Goal: Information Seeking & Learning: Check status

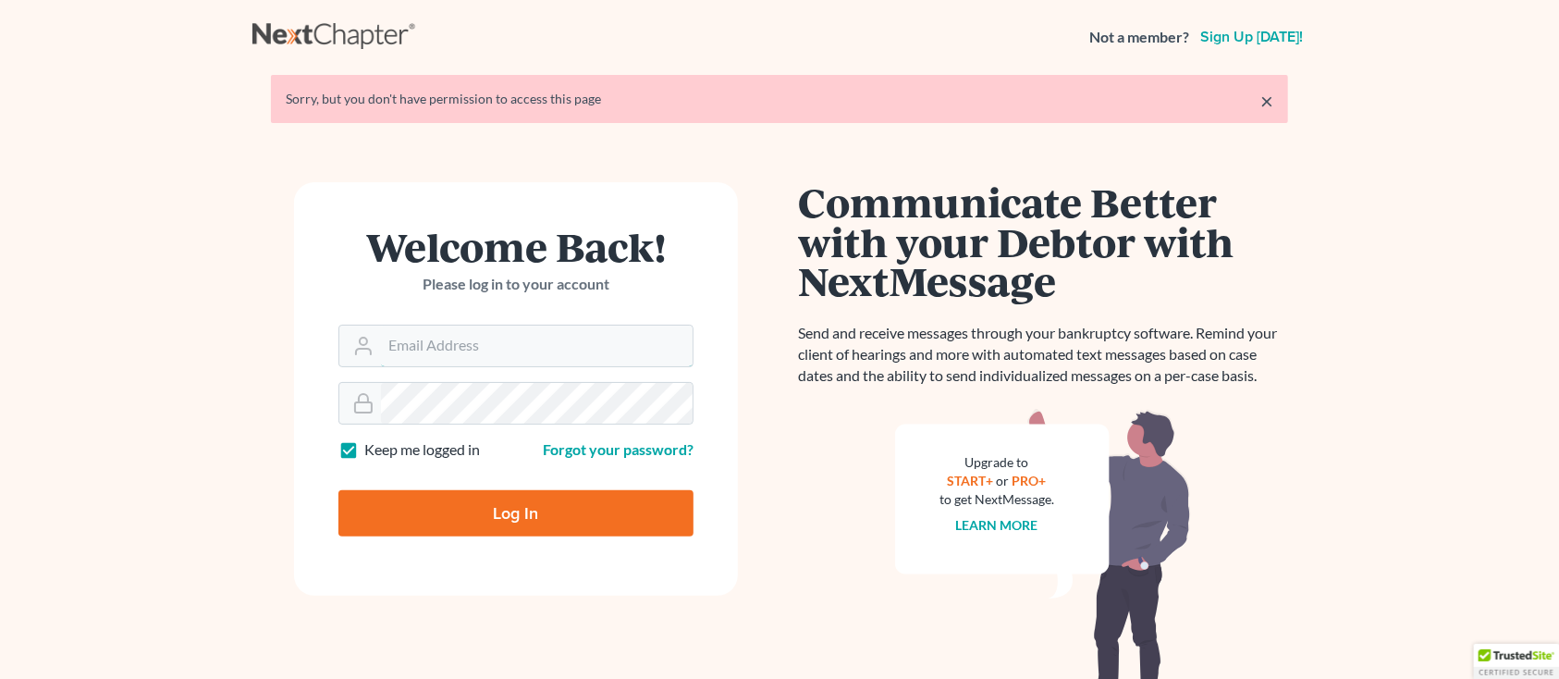
type input "[PERSON_NAME][EMAIL_ADDRESS][DOMAIN_NAME]"
click at [390, 497] on input "Log In" at bounding box center [515, 513] width 355 height 46
type input "Thinking..."
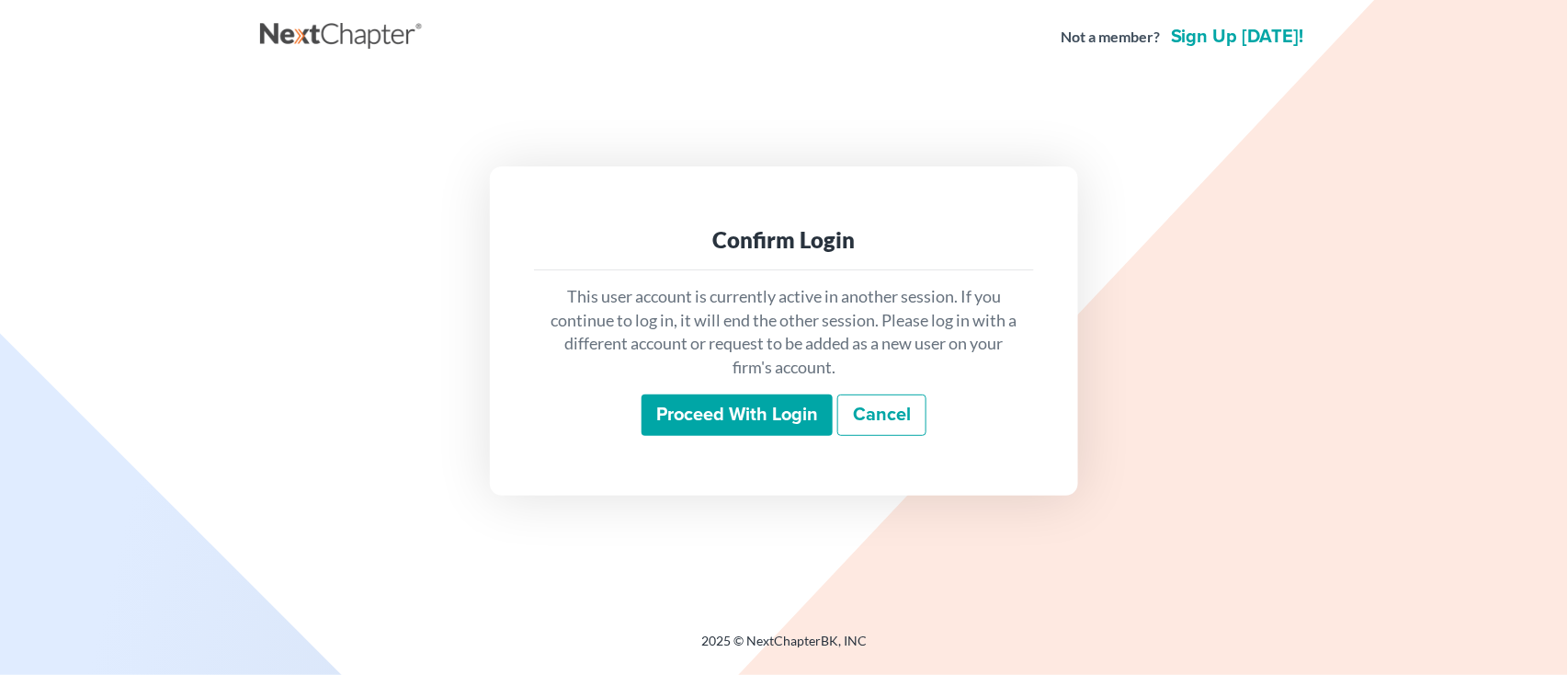
click at [701, 413] on input "Proceed with login" at bounding box center [736, 416] width 191 height 43
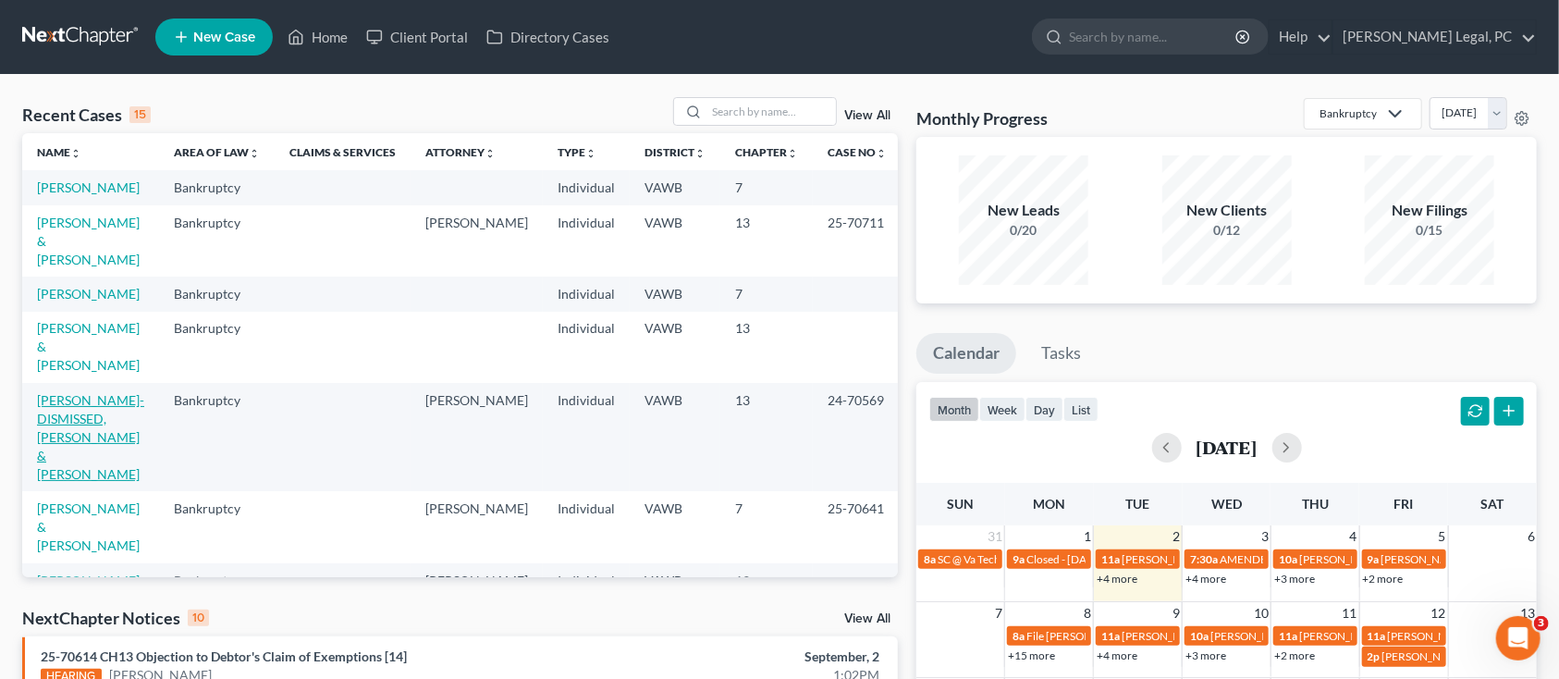
click at [56, 396] on link "[PERSON_NAME]-DISMISSED, [PERSON_NAME] & [PERSON_NAME]" at bounding box center [90, 437] width 107 height 90
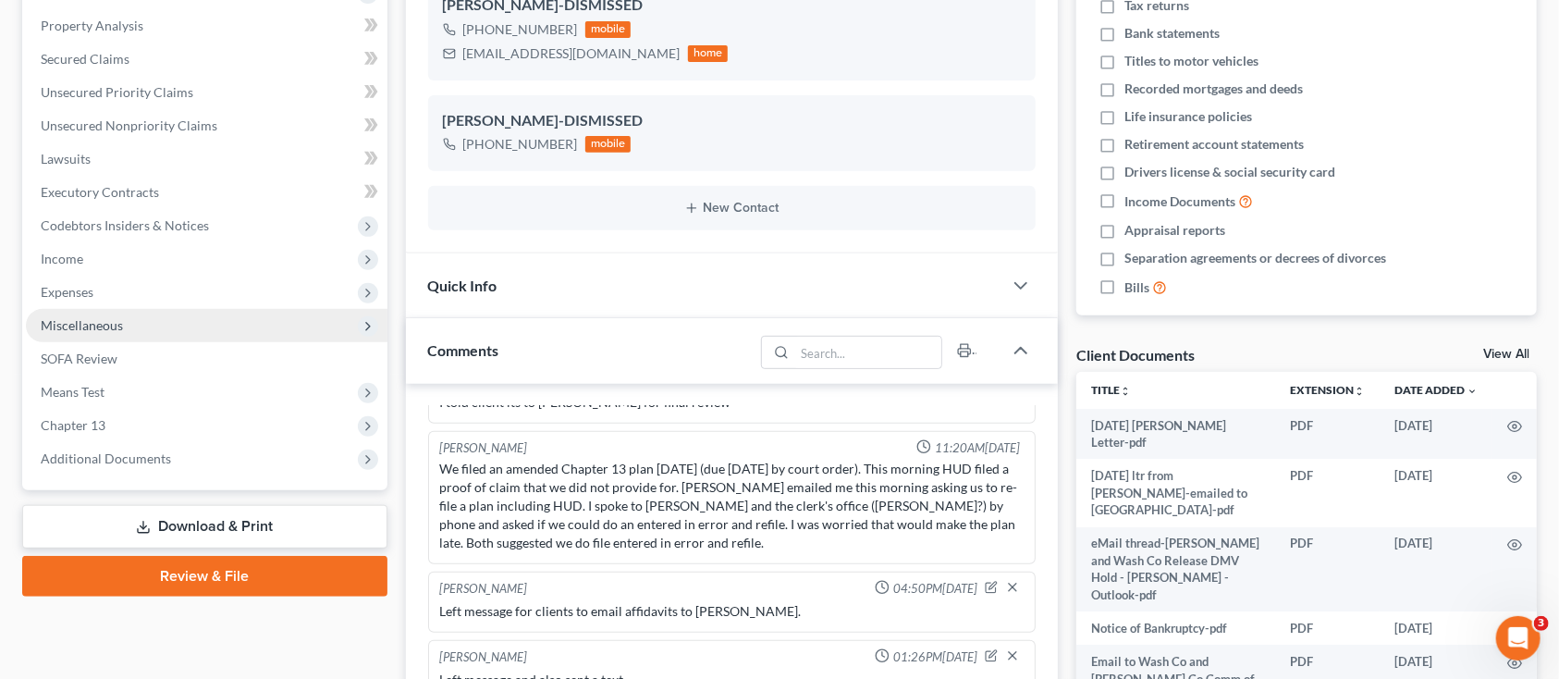
scroll to position [370, 0]
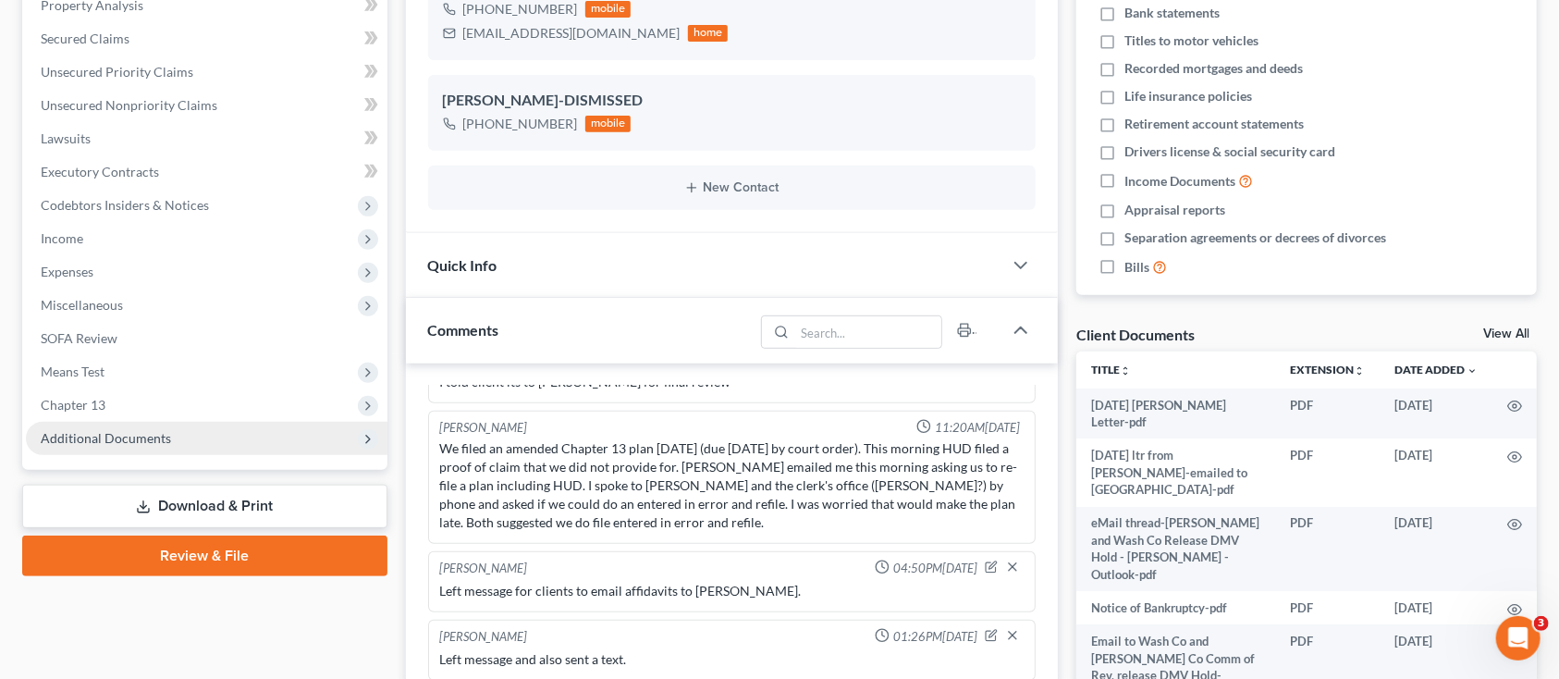
click at [67, 444] on span "Additional Documents" at bounding box center [106, 438] width 130 height 16
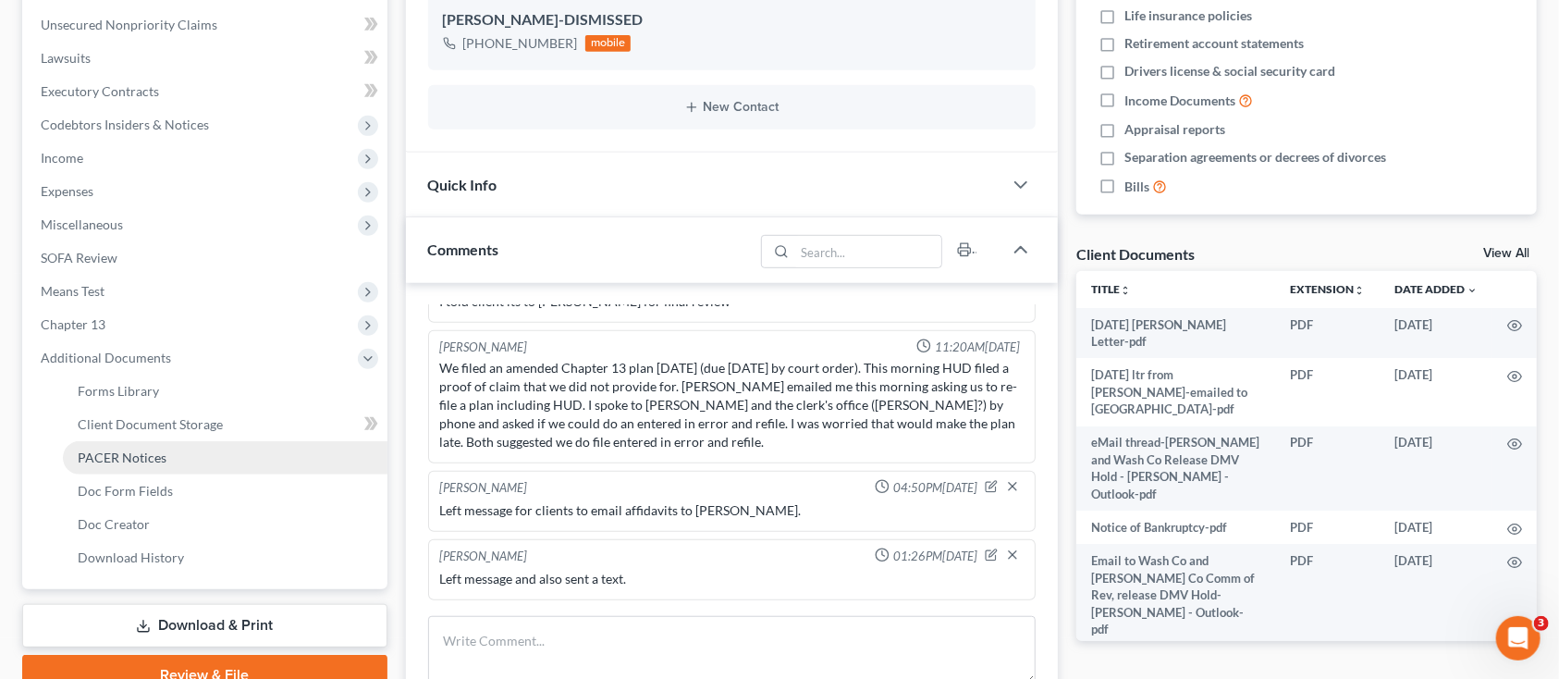
scroll to position [493, 0]
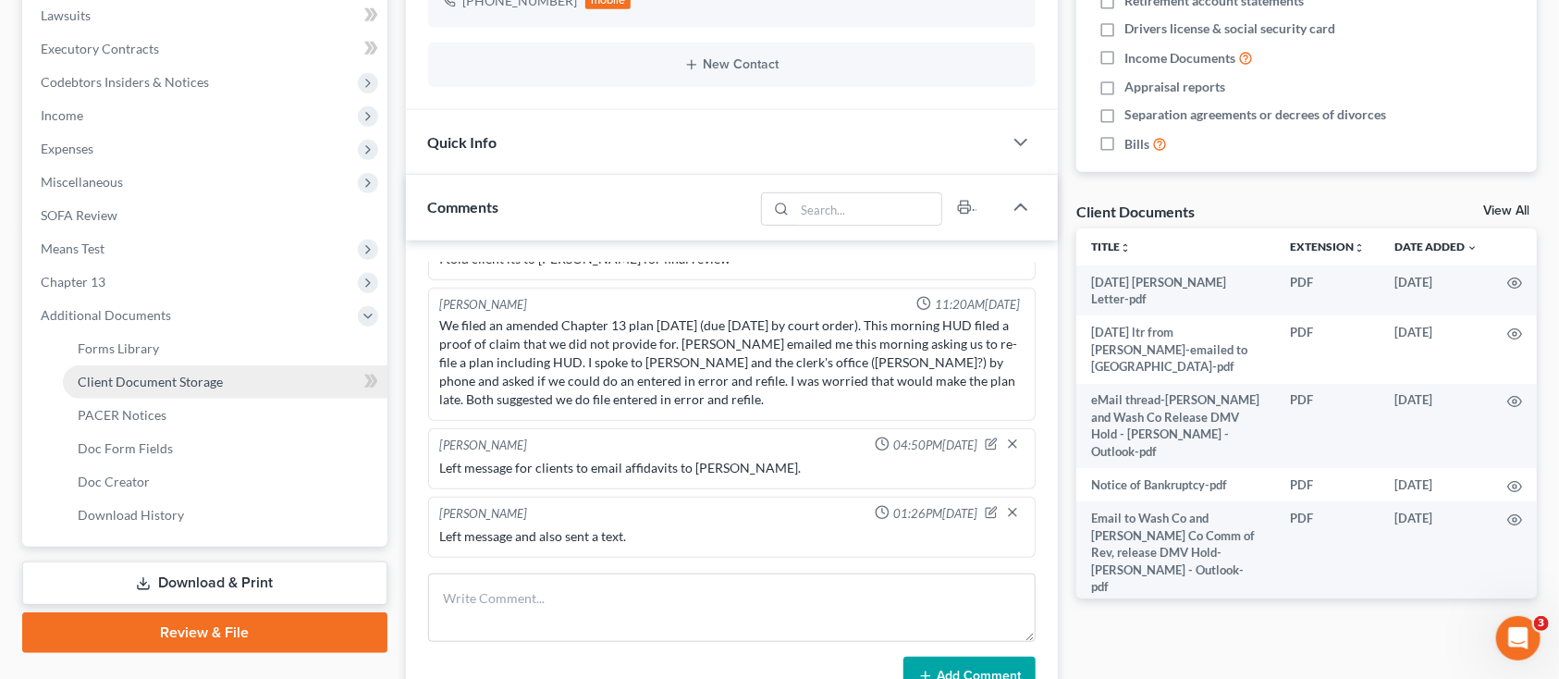
click at [131, 376] on span "Client Document Storage" at bounding box center [150, 382] width 145 height 16
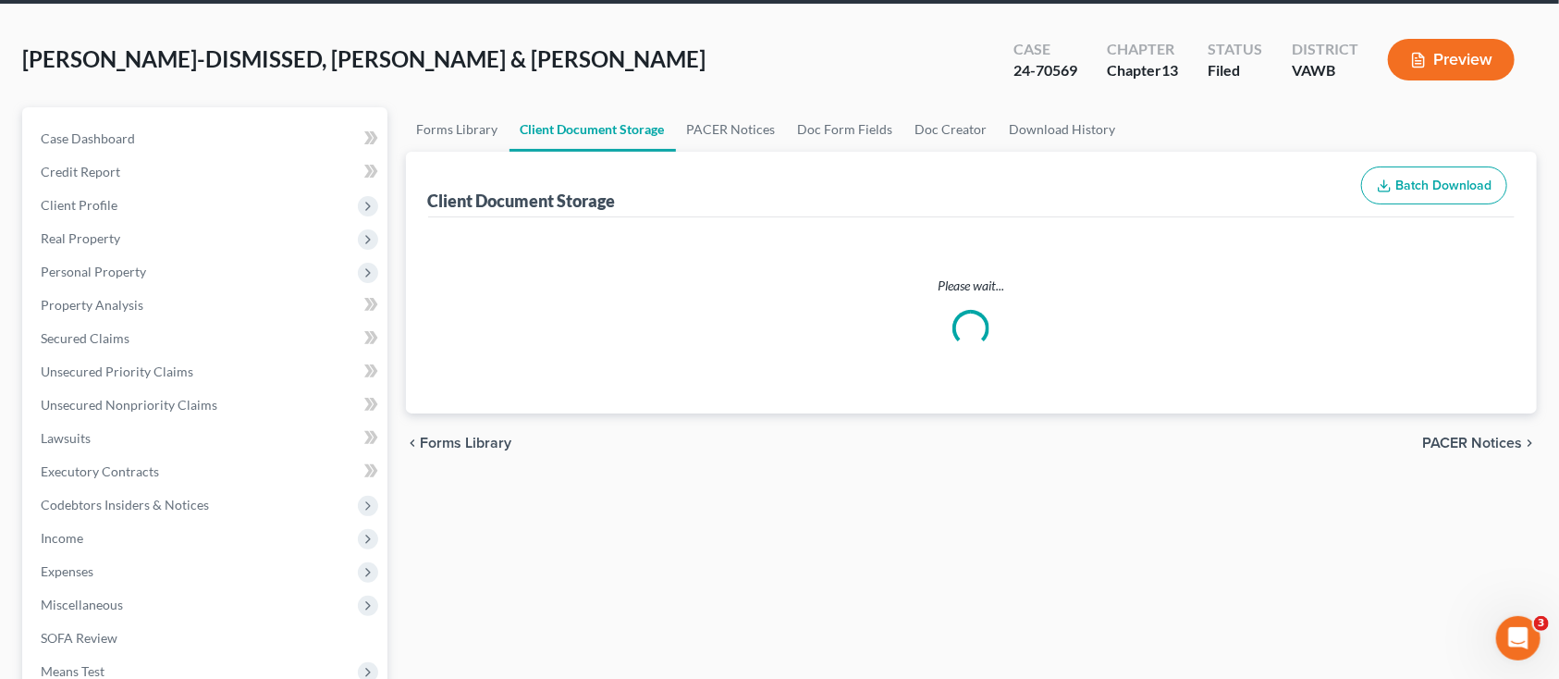
select select "0"
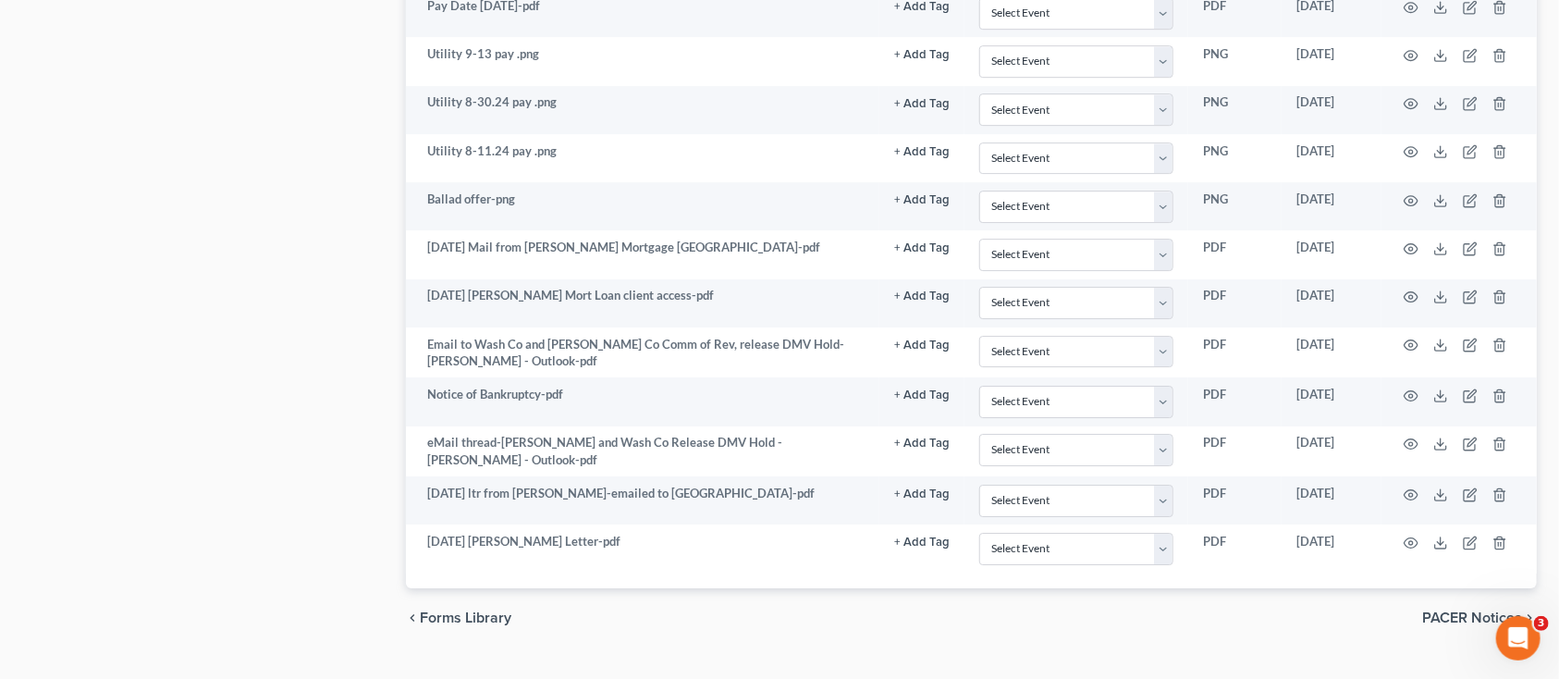
scroll to position [3255, 0]
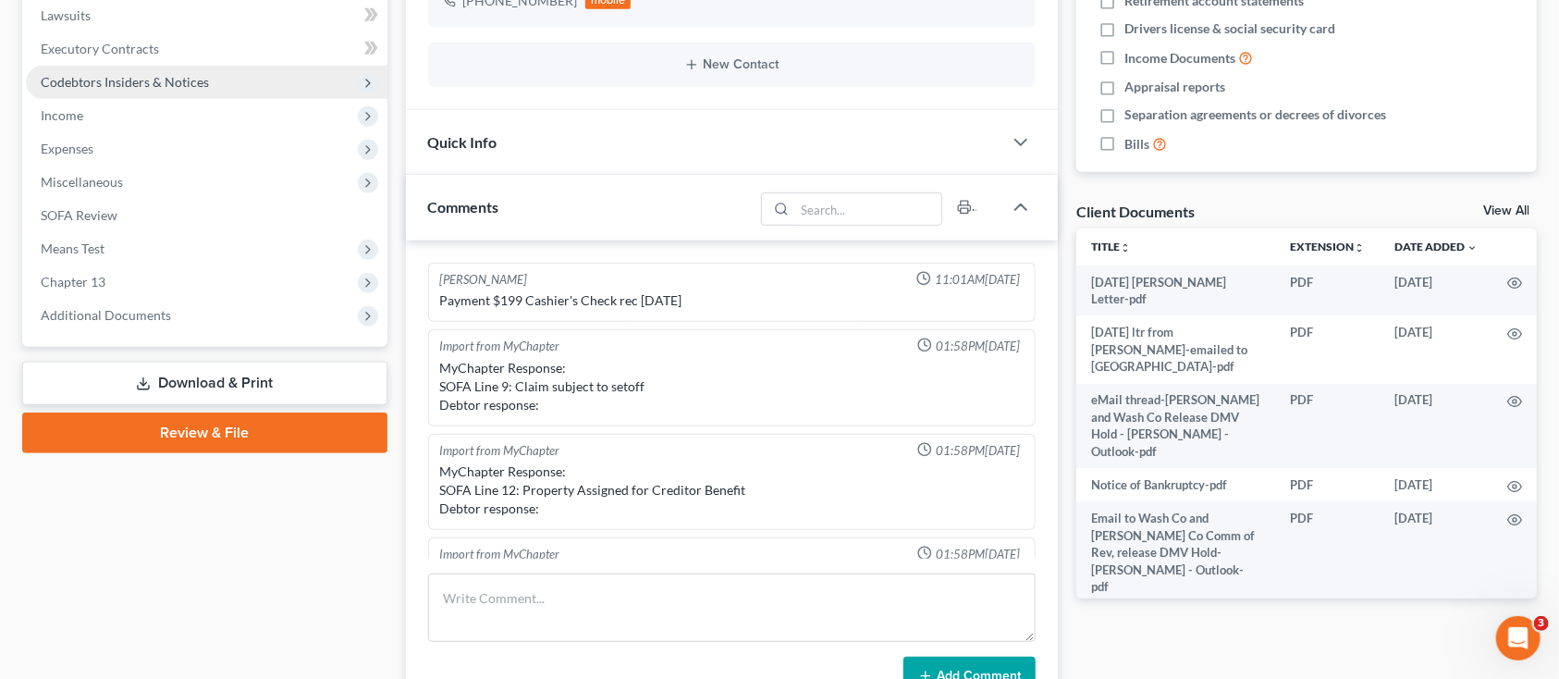
scroll to position [802, 0]
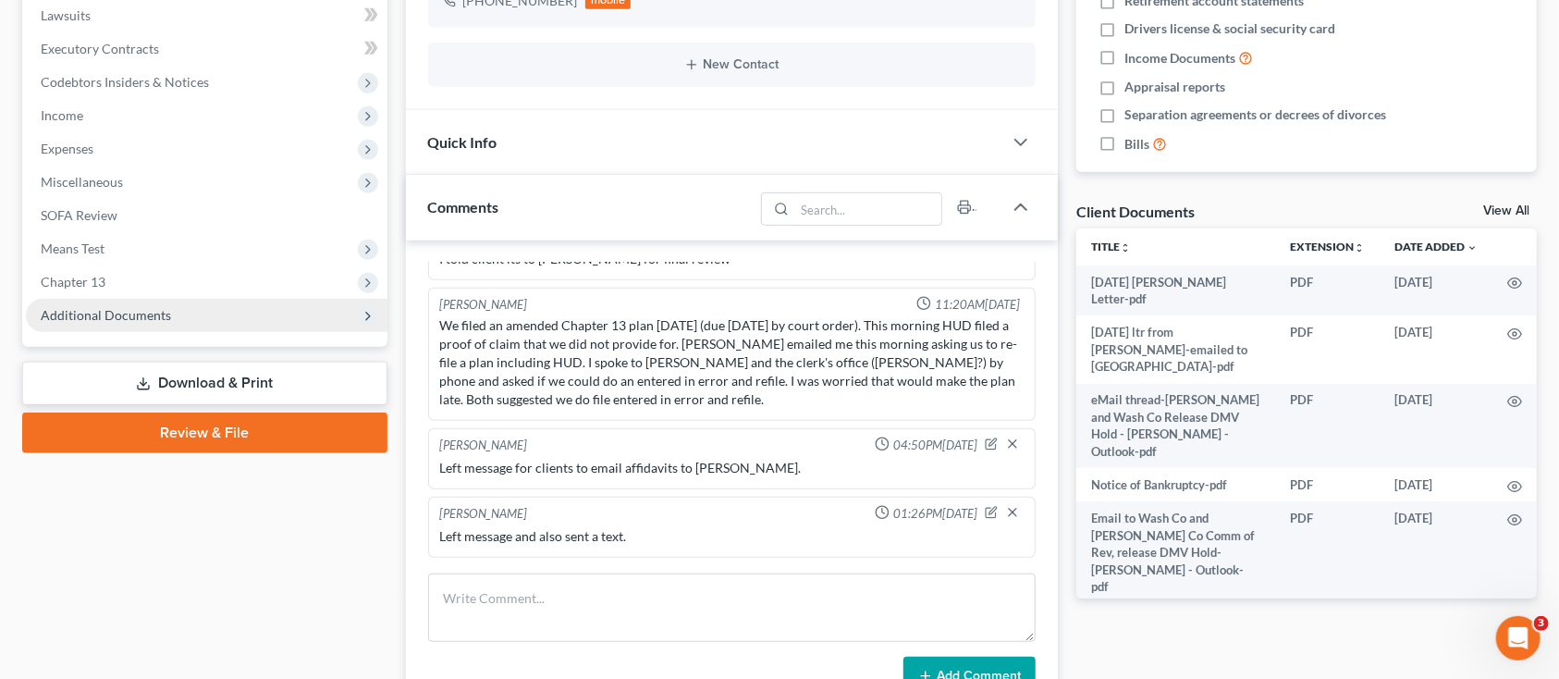
click at [91, 310] on span "Additional Documents" at bounding box center [106, 315] width 130 height 16
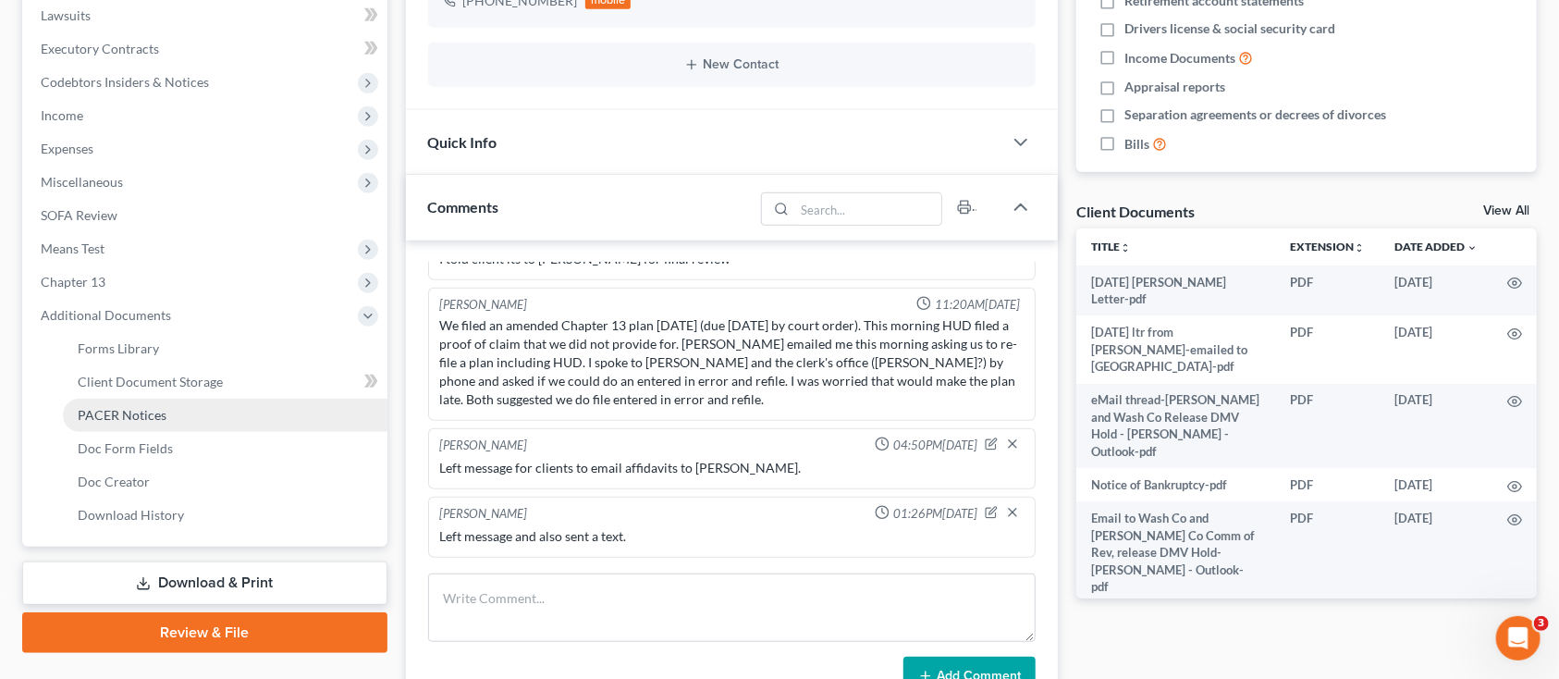
click at [128, 409] on span "PACER Notices" at bounding box center [122, 415] width 89 height 16
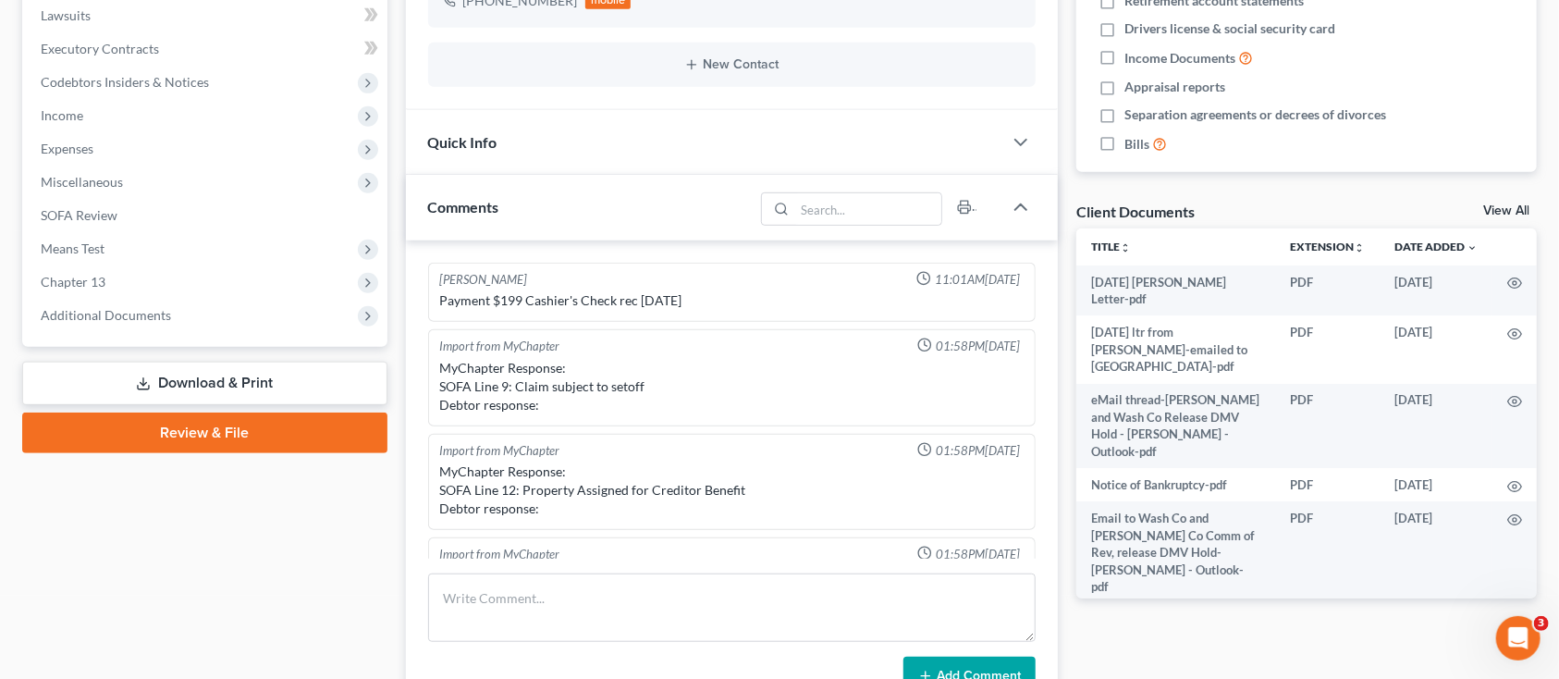
scroll to position [802, 0]
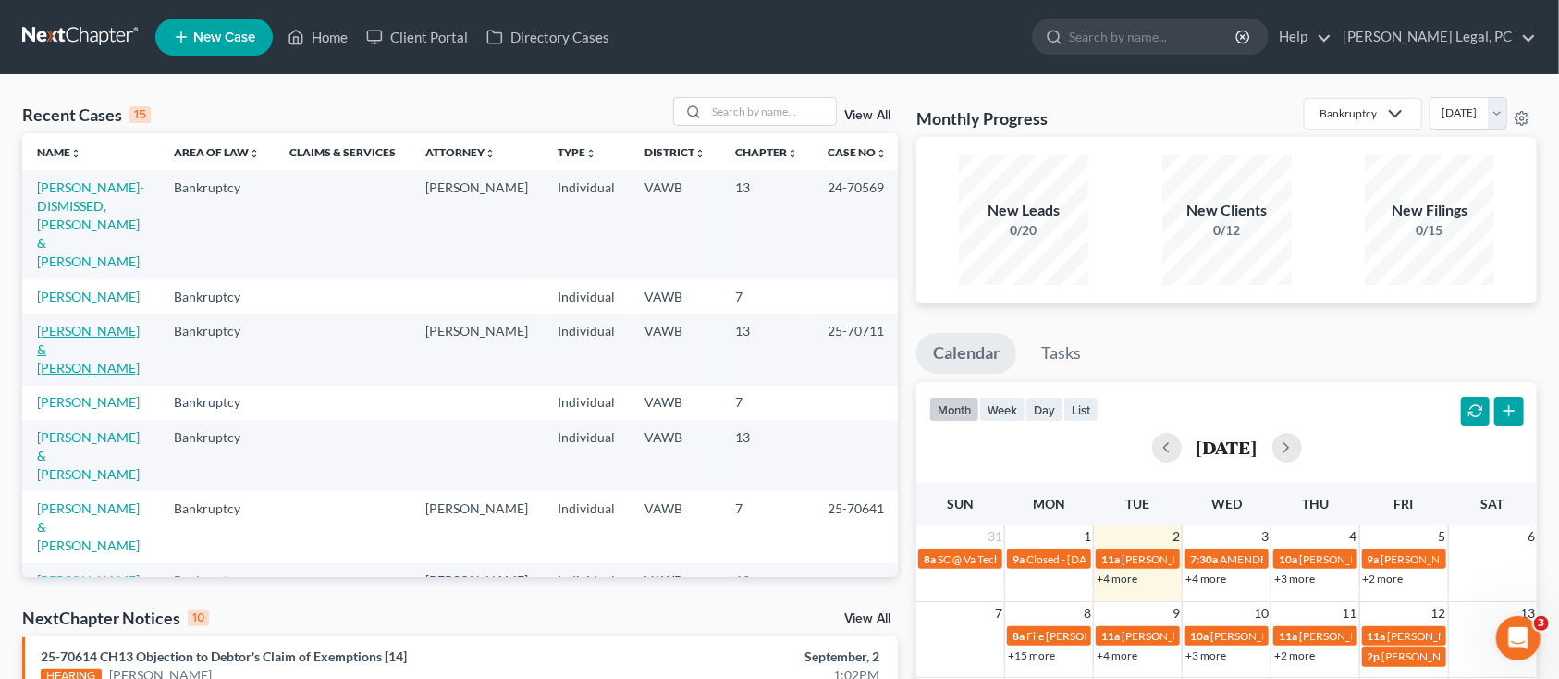
click at [93, 323] on link "[PERSON_NAME] & [PERSON_NAME]" at bounding box center [88, 349] width 103 height 53
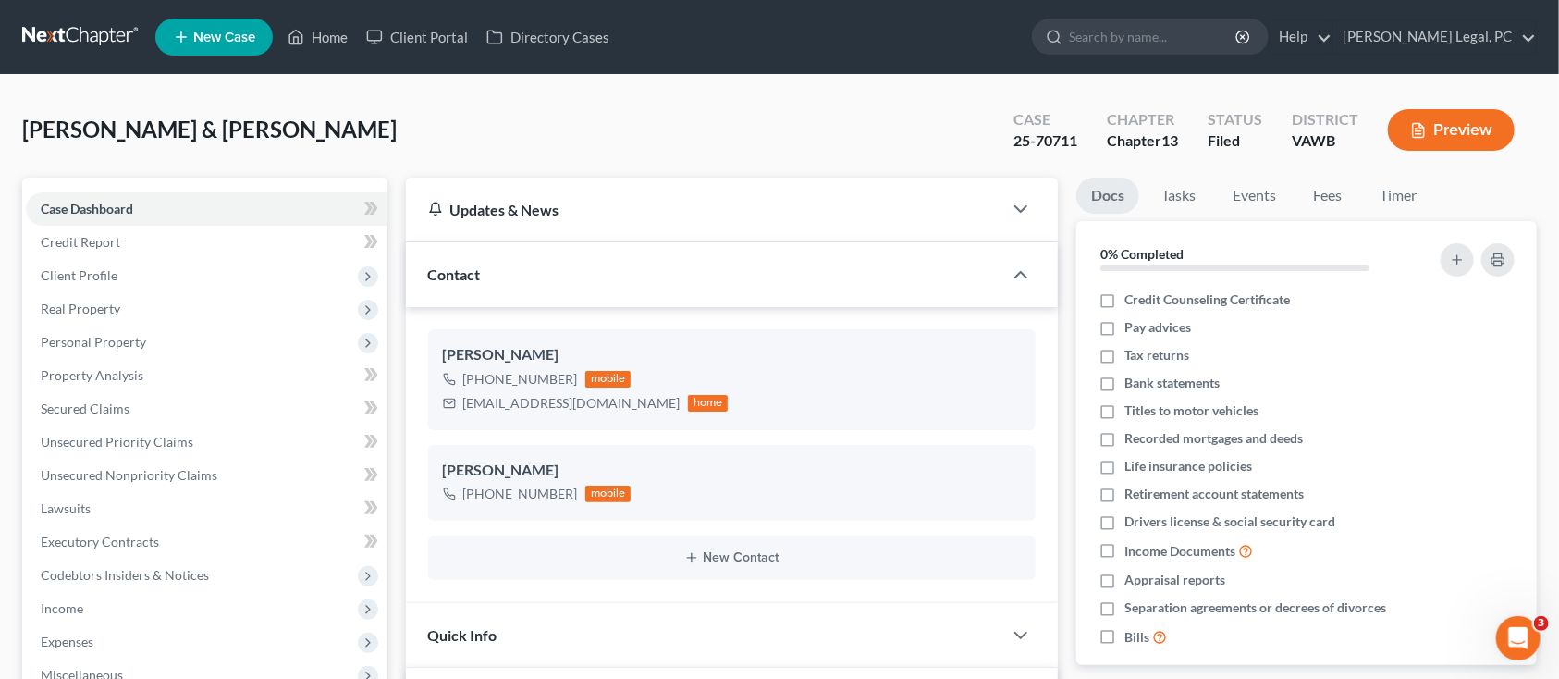
scroll to position [2536, 0]
click at [80, 312] on span "Real Property" at bounding box center [81, 309] width 80 height 16
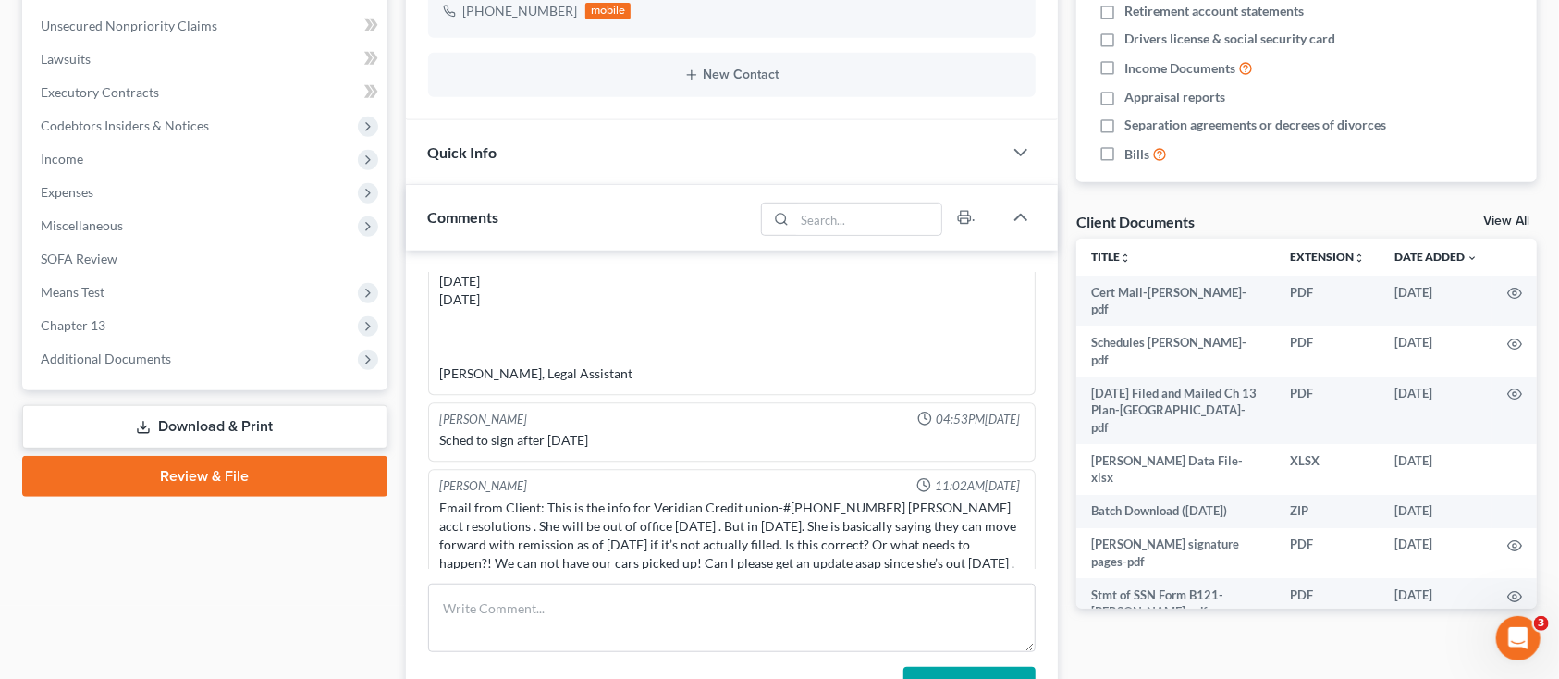
scroll to position [493, 0]
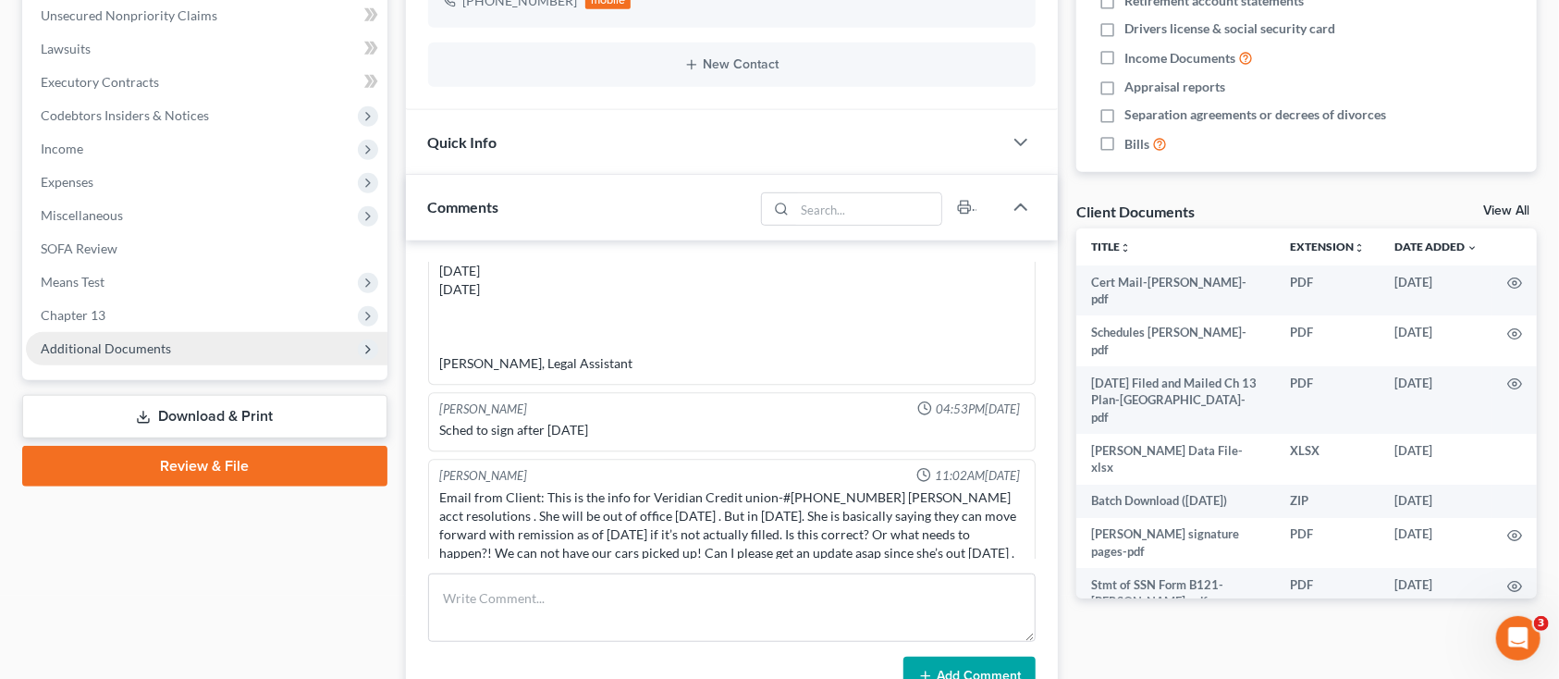
click at [111, 348] on span "Additional Documents" at bounding box center [106, 348] width 130 height 16
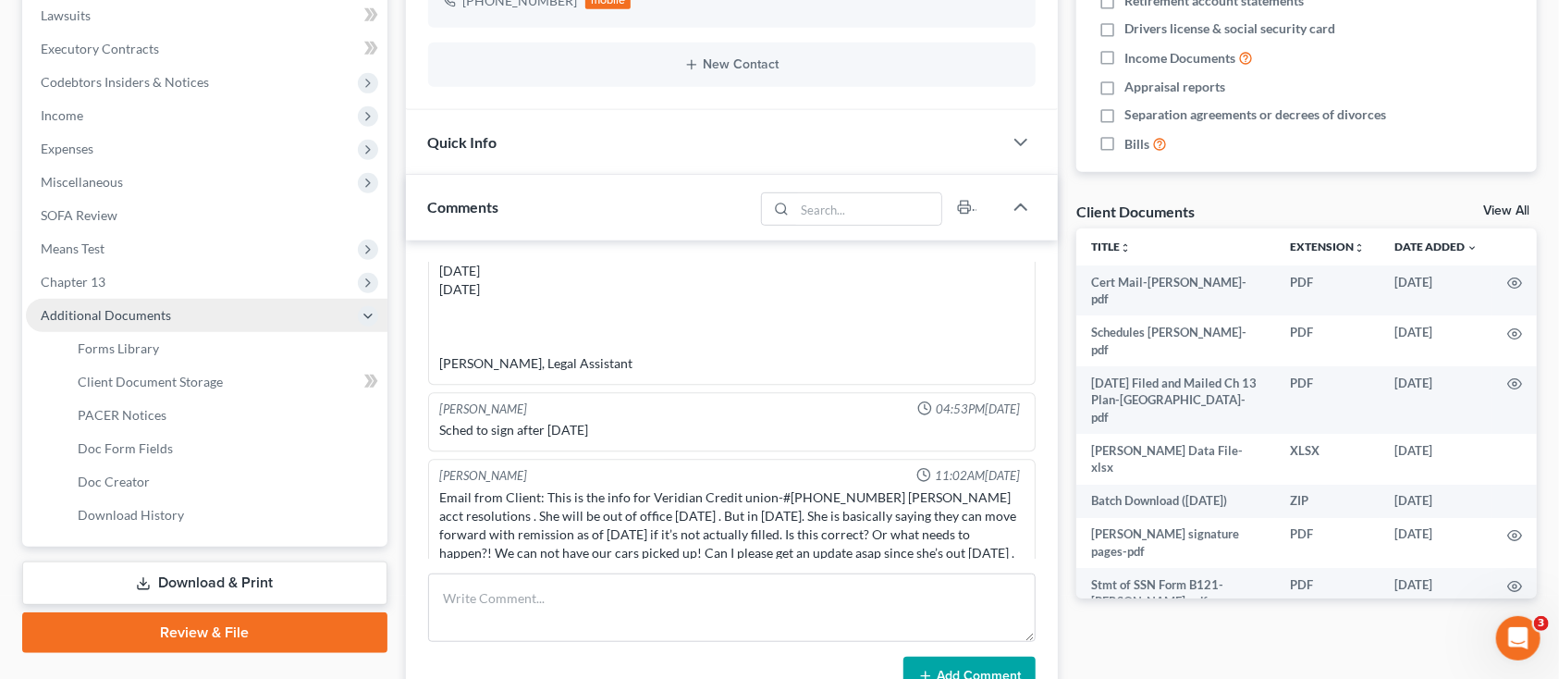
scroll to position [460, 0]
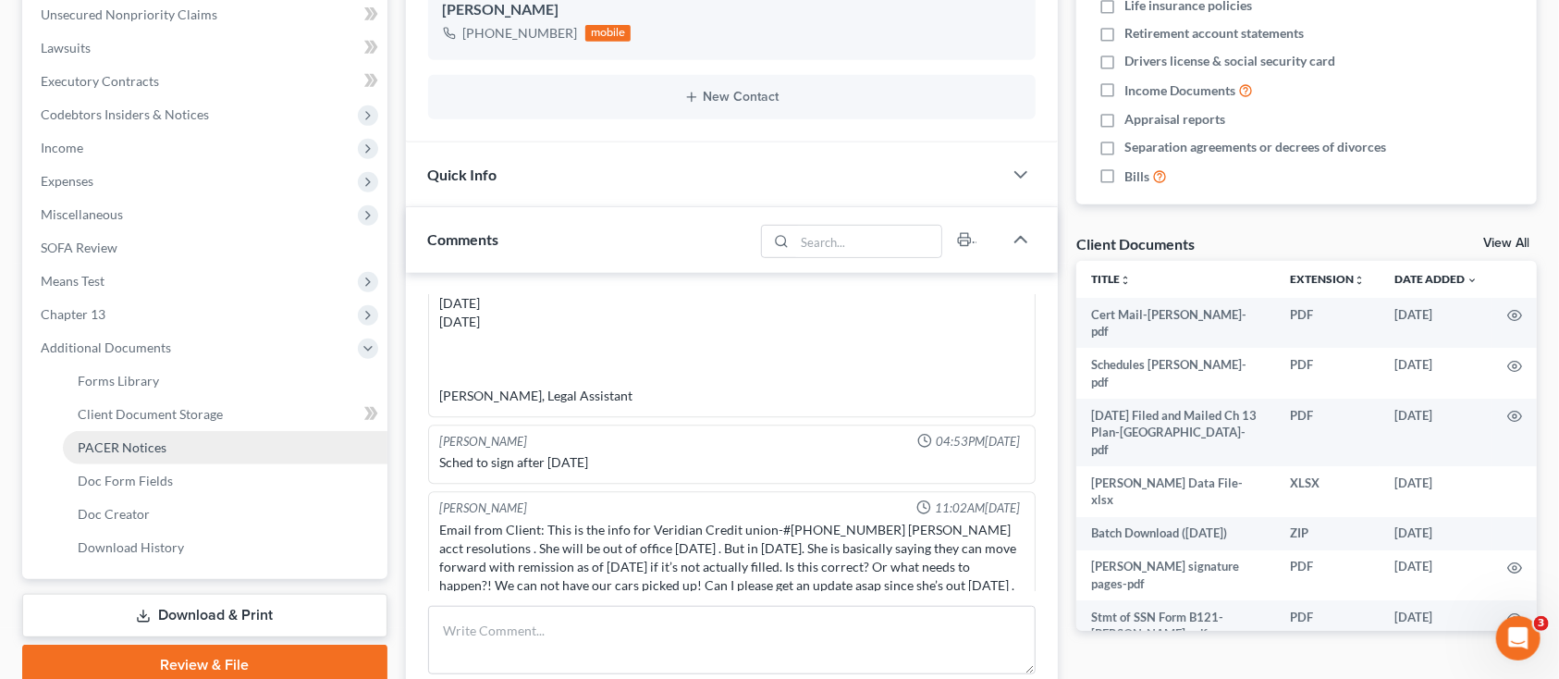
click at [119, 439] on span "PACER Notices" at bounding box center [122, 447] width 89 height 16
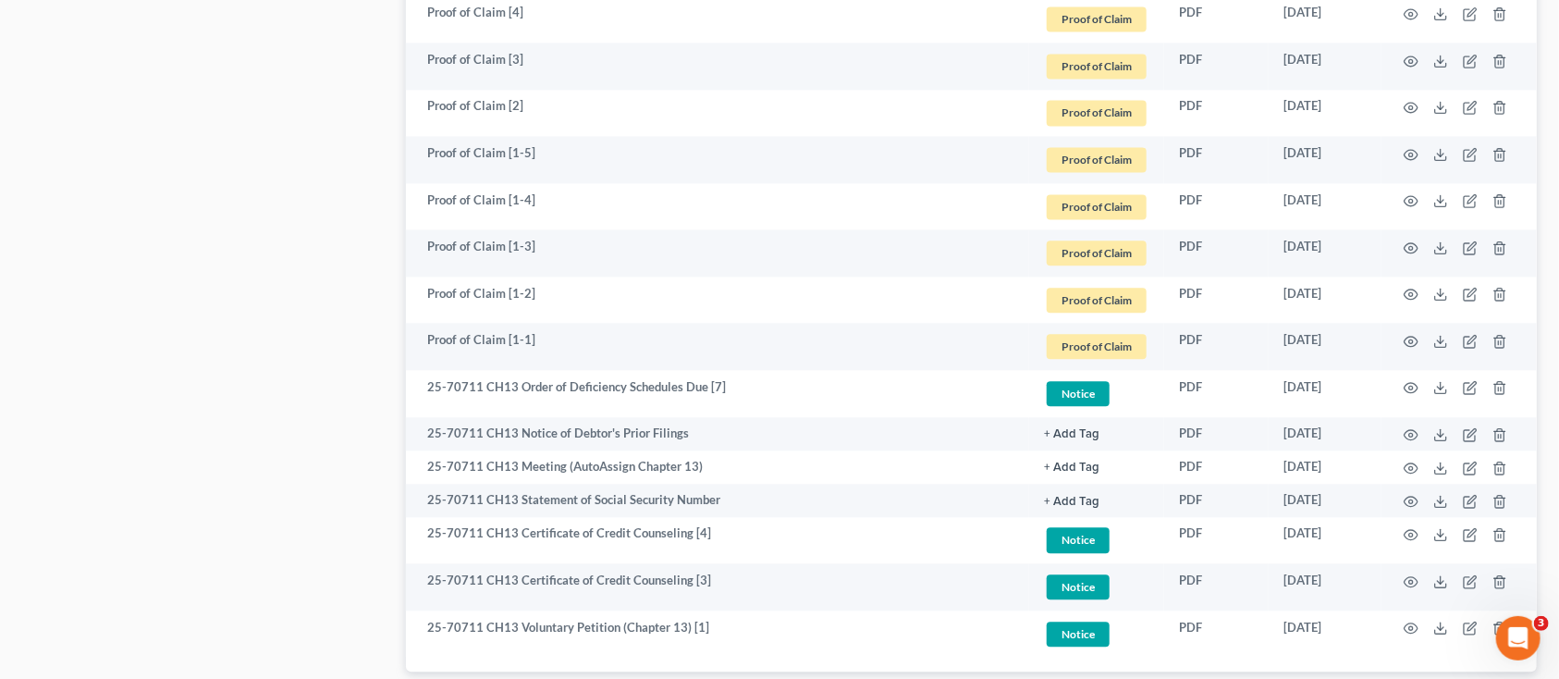
scroll to position [2219, 0]
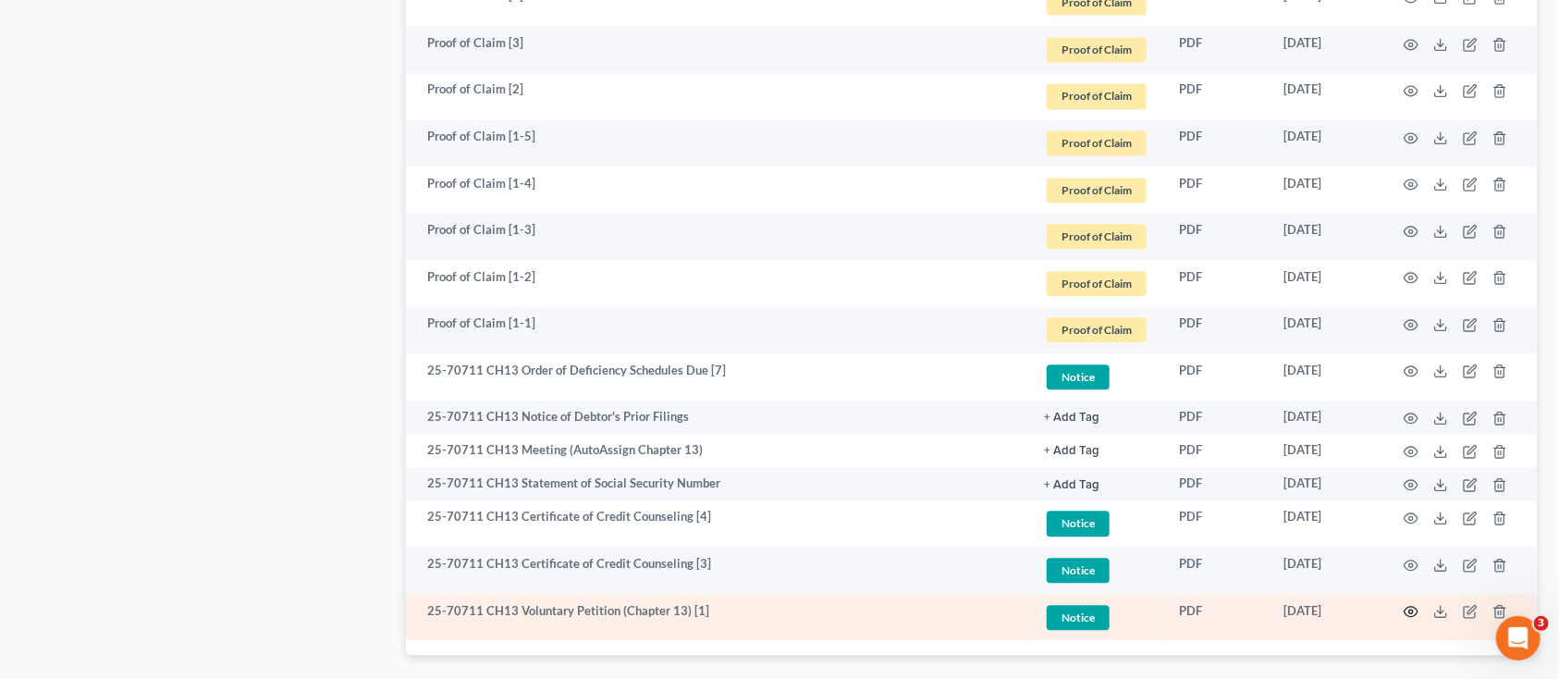
click at [1415, 607] on icon "button" at bounding box center [1411, 611] width 15 height 15
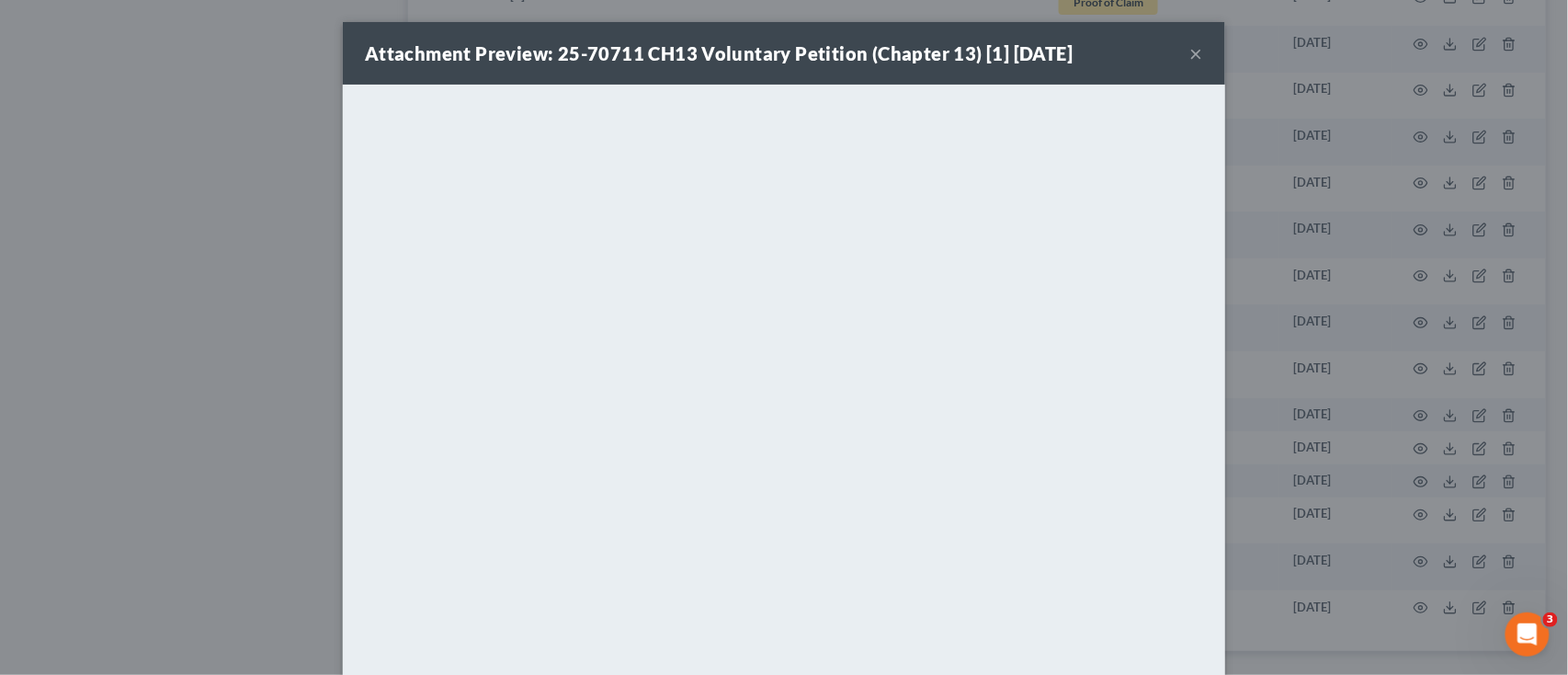
click at [1191, 45] on button "×" at bounding box center [1195, 54] width 13 height 22
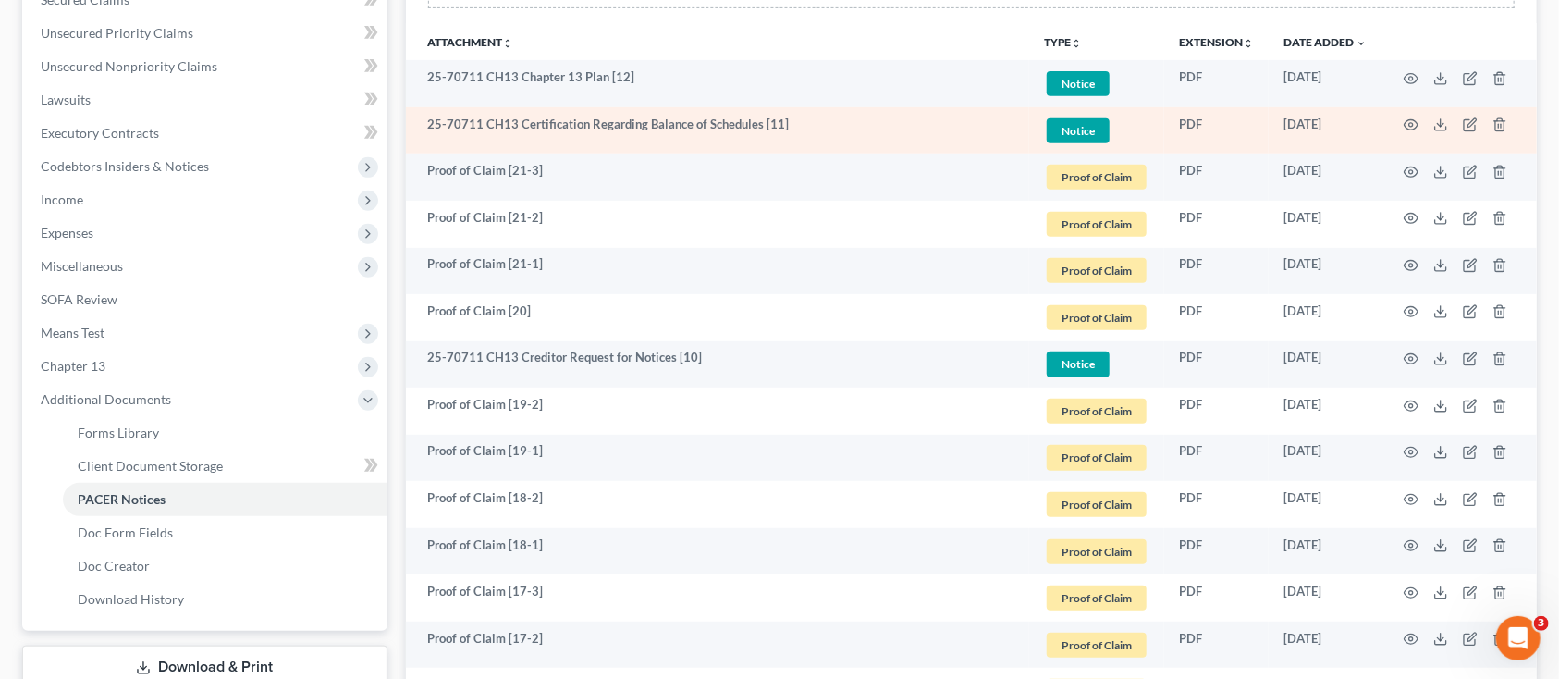
scroll to position [350, 0]
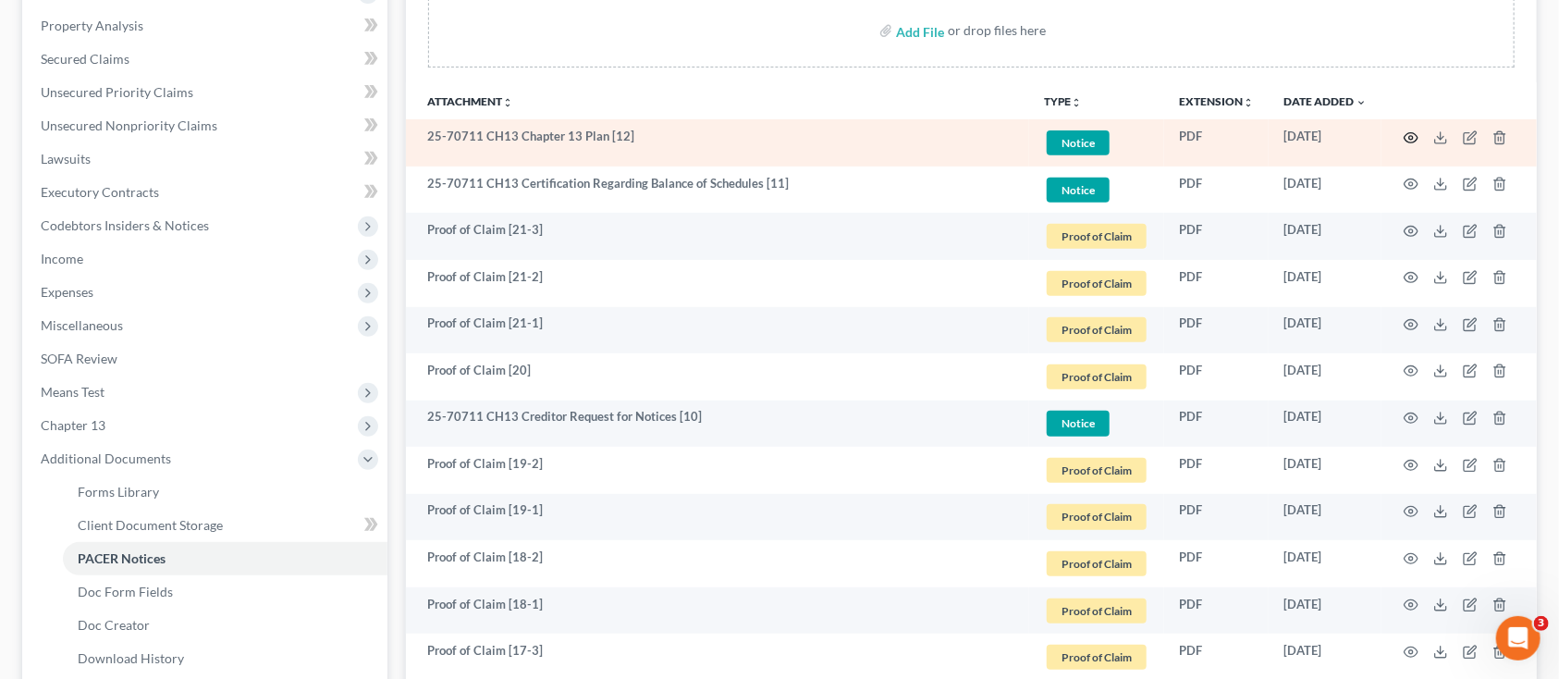
click at [1407, 140] on icon "button" at bounding box center [1412, 137] width 14 height 10
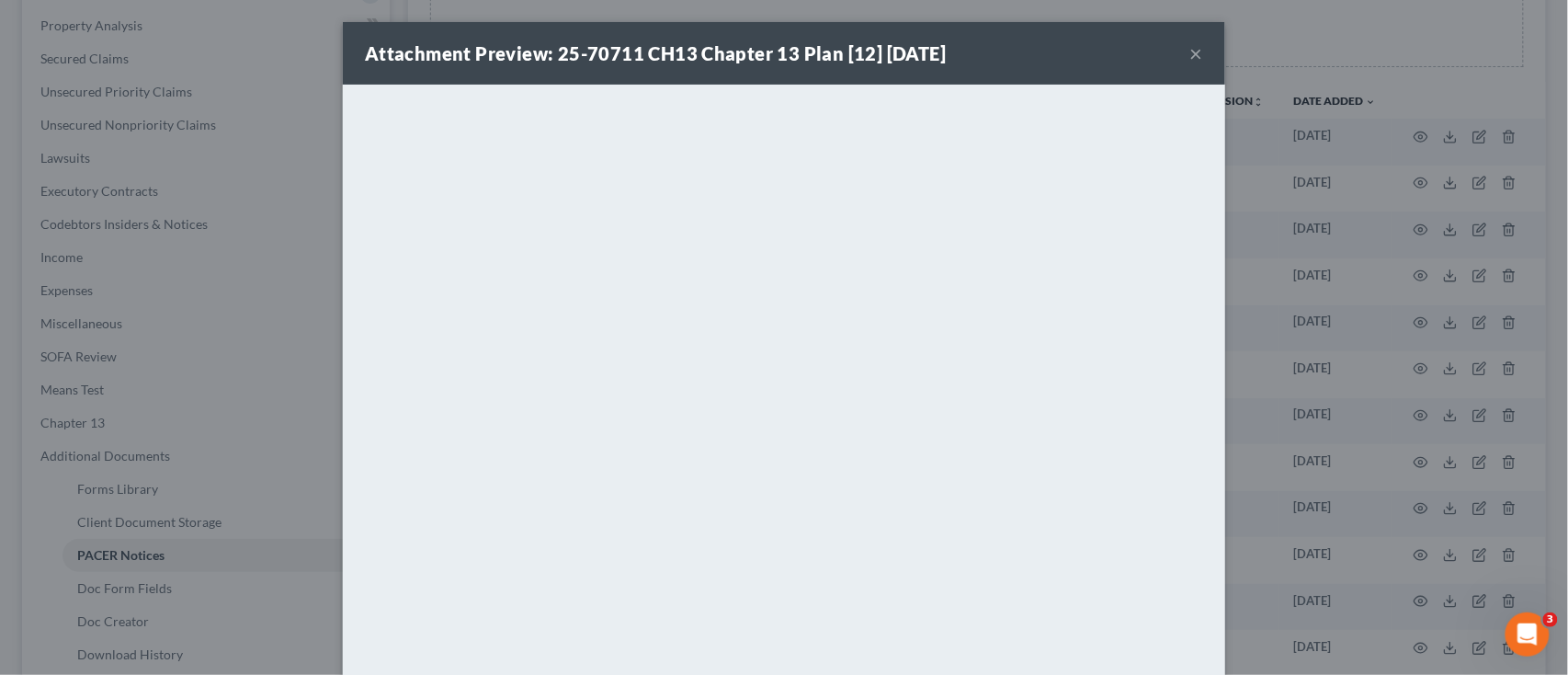
click at [1189, 52] on button "×" at bounding box center [1195, 54] width 13 height 22
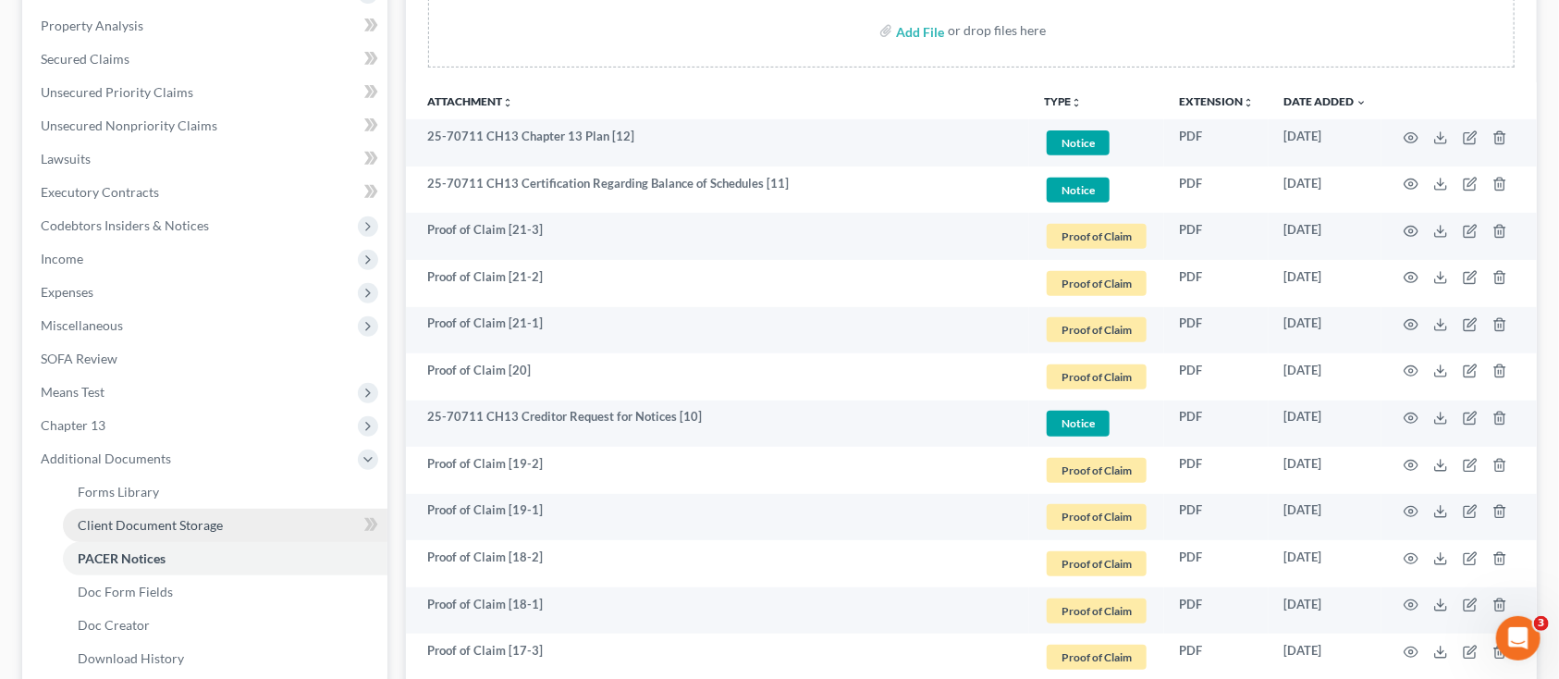
click at [140, 517] on span "Client Document Storage" at bounding box center [150, 525] width 145 height 16
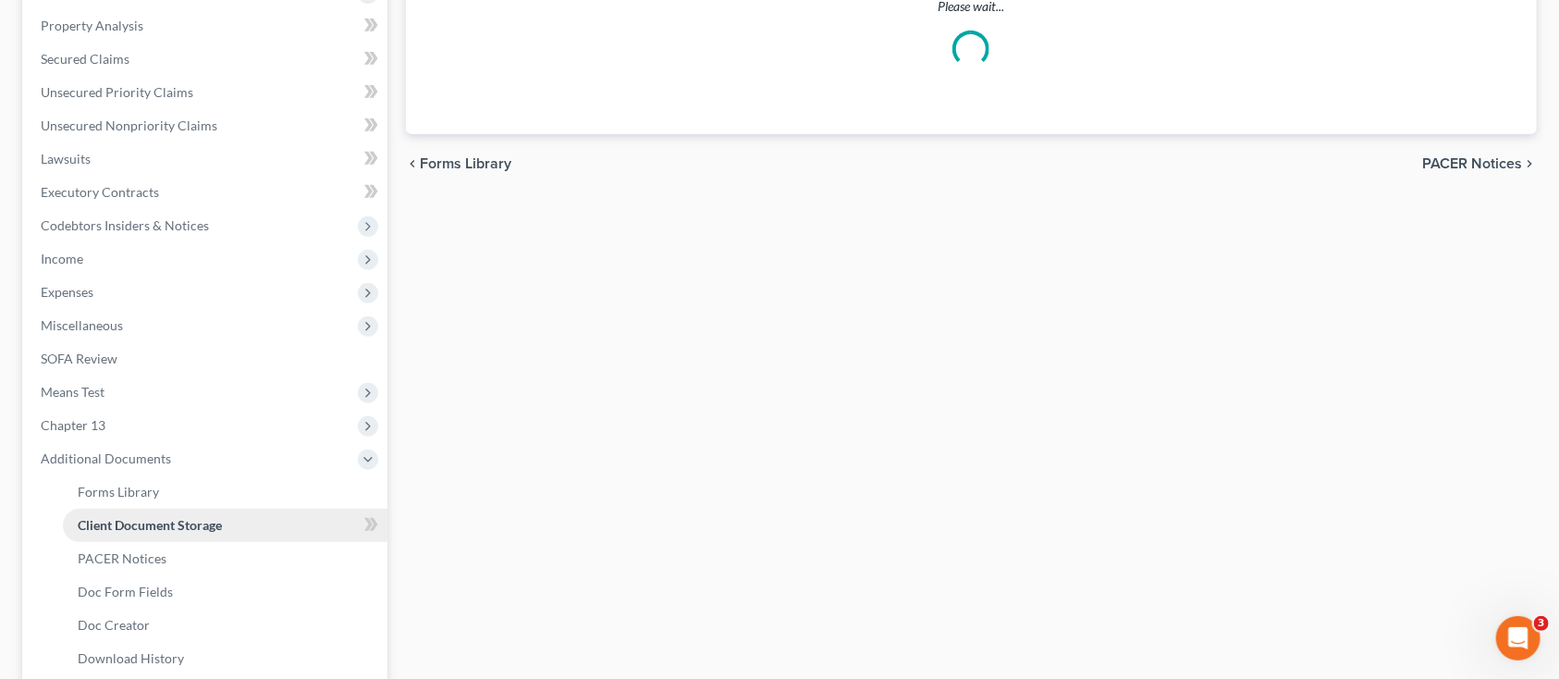
scroll to position [97, 0]
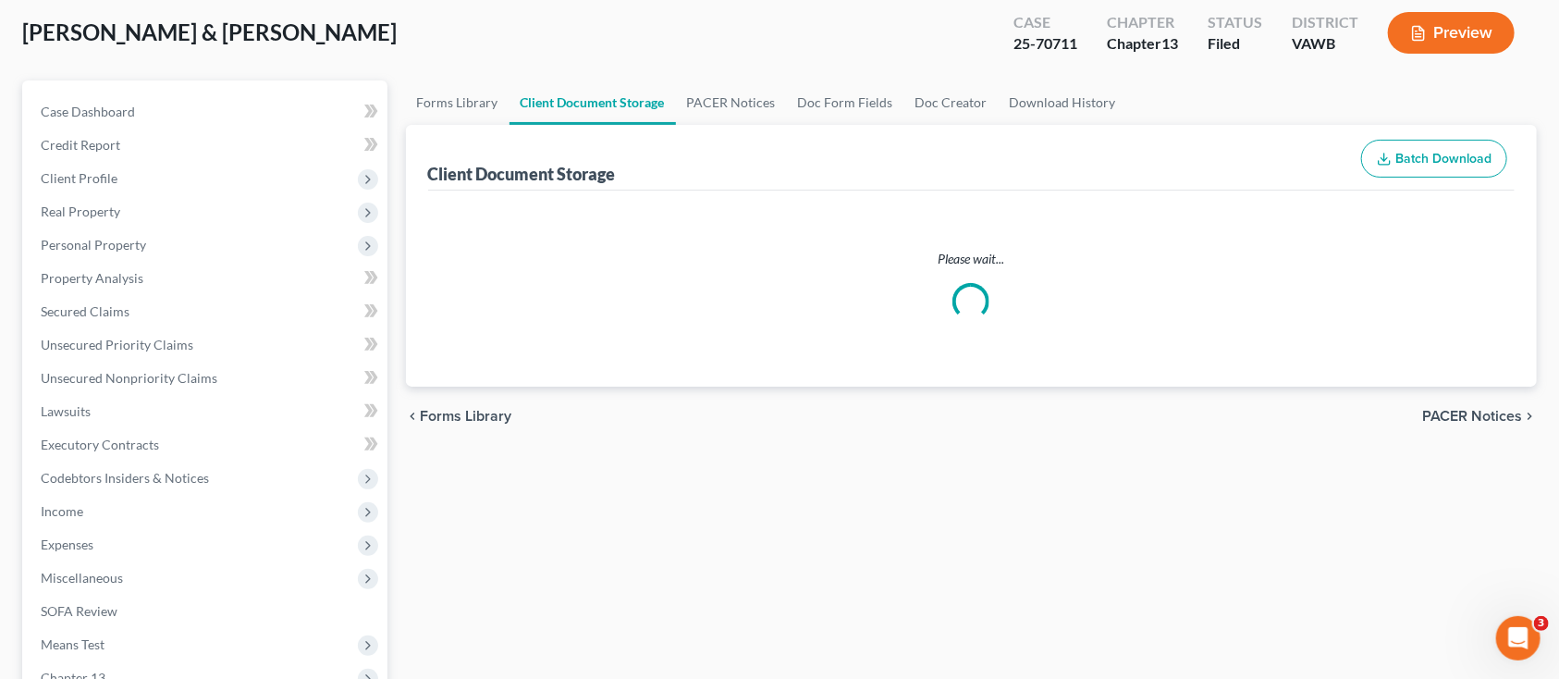
select select "0"
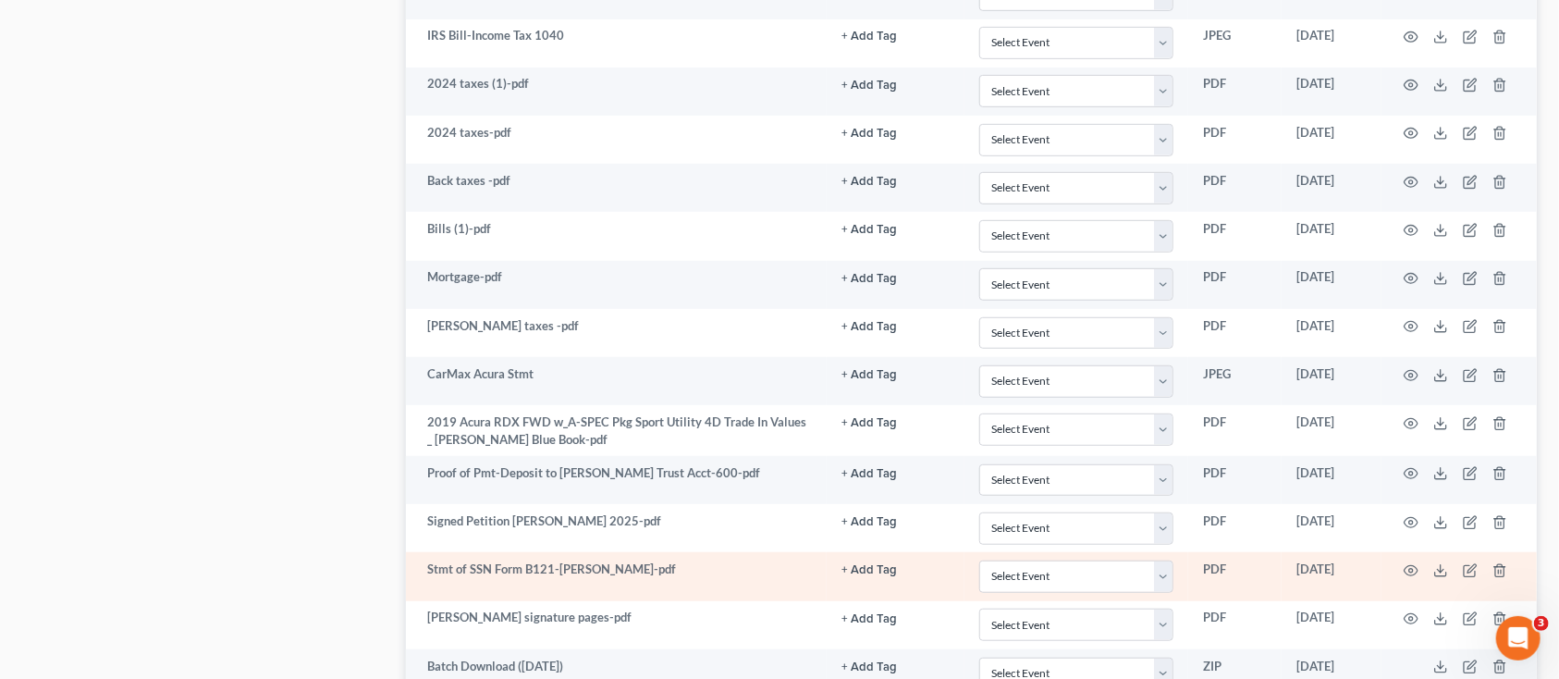
scroll to position [4265, 0]
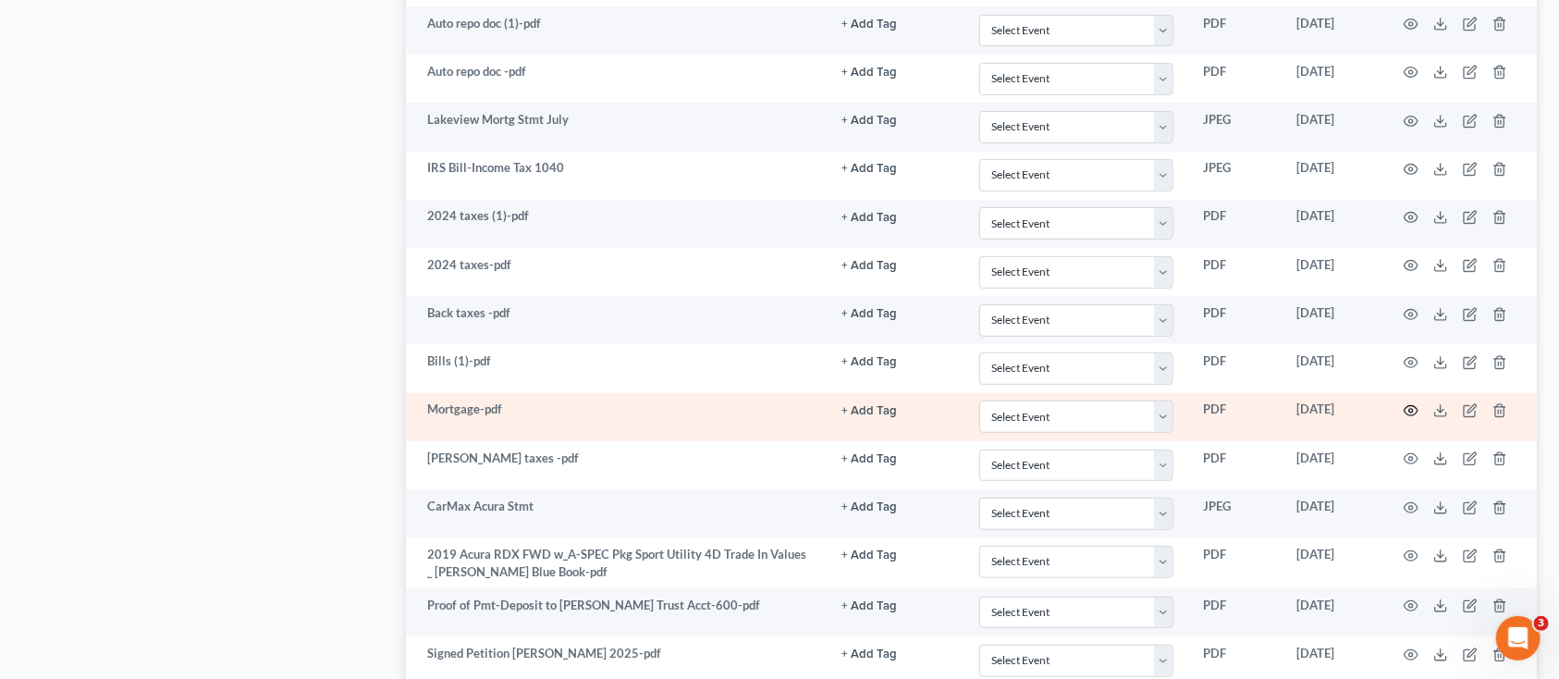
click at [1417, 411] on icon "button" at bounding box center [1411, 410] width 15 height 15
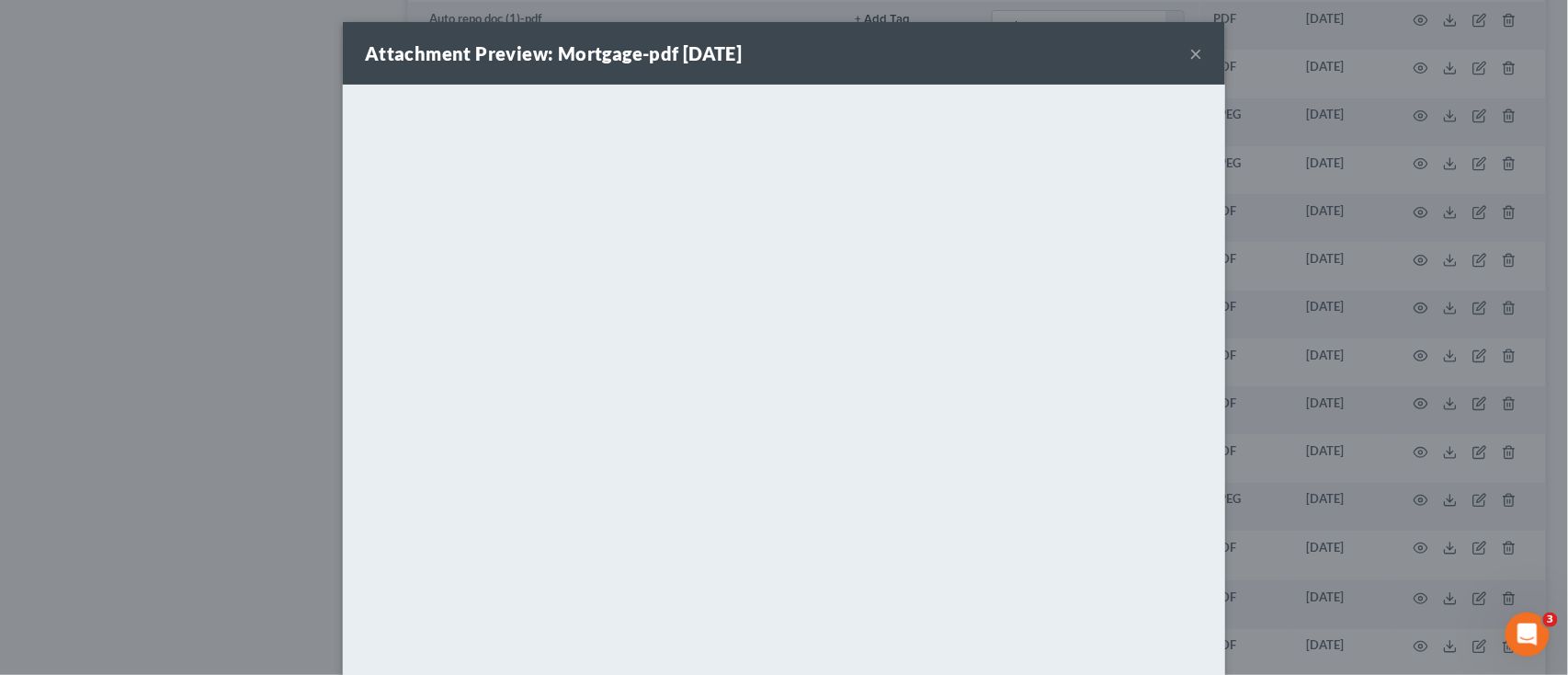
click at [1189, 45] on button "×" at bounding box center [1195, 54] width 13 height 22
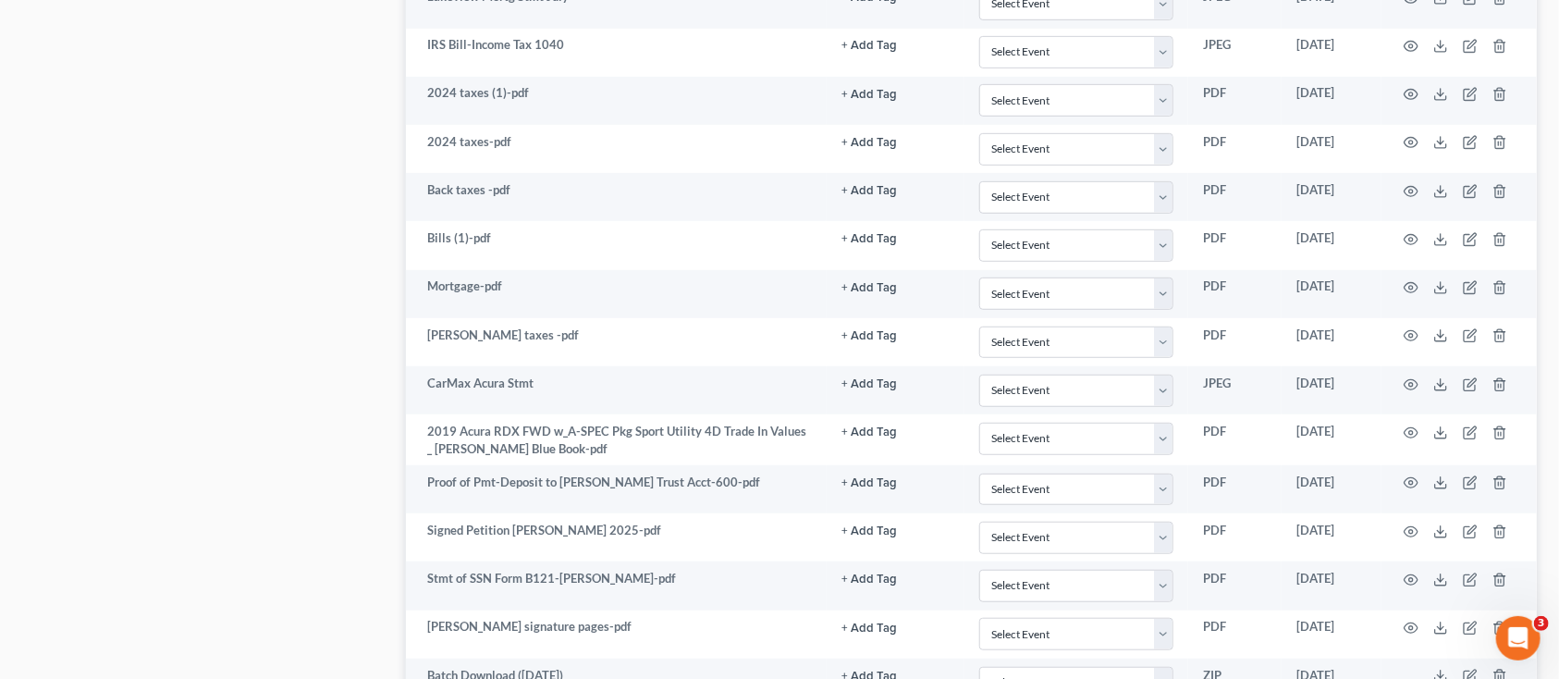
scroll to position [4511, 0]
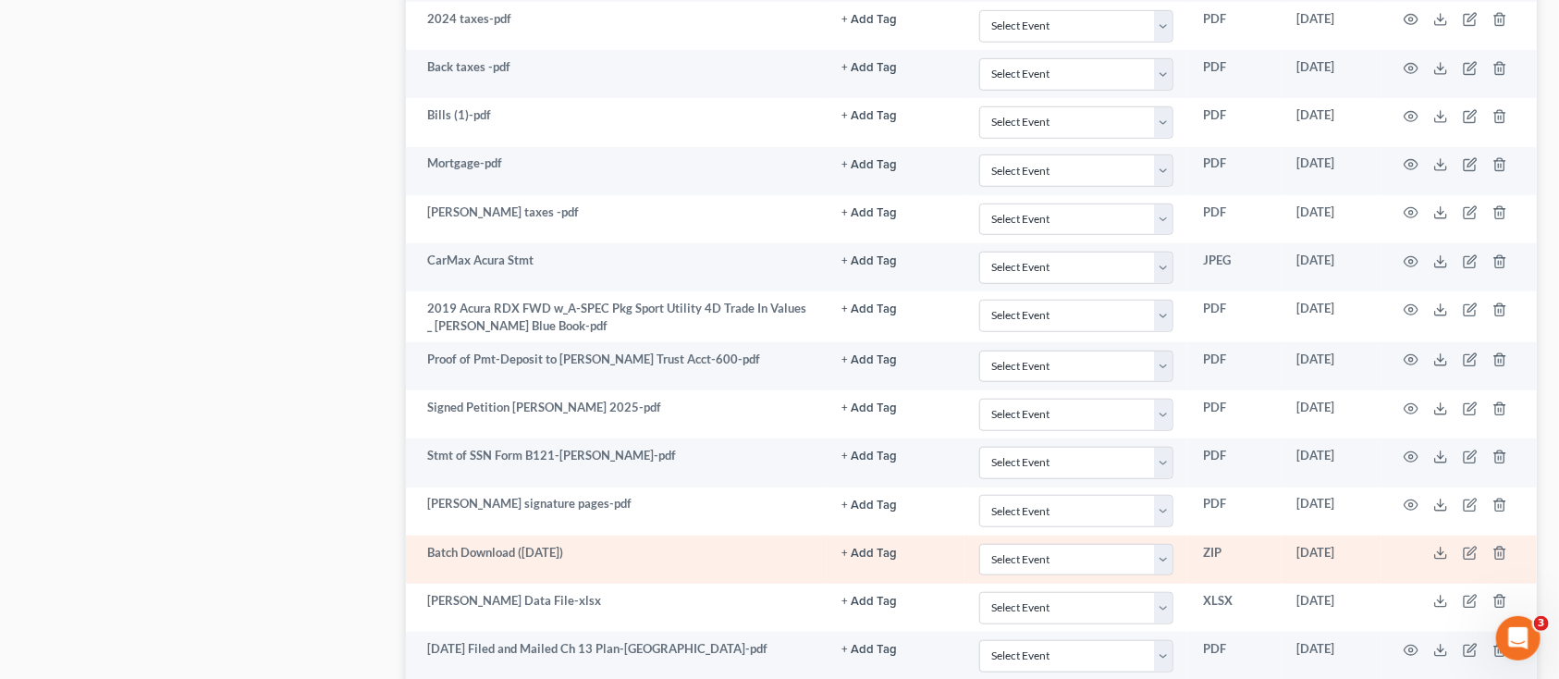
click at [465, 551] on td "Batch Download (08/20/25)" at bounding box center [617, 559] width 422 height 48
click at [1443, 555] on polyline at bounding box center [1441, 553] width 6 height 3
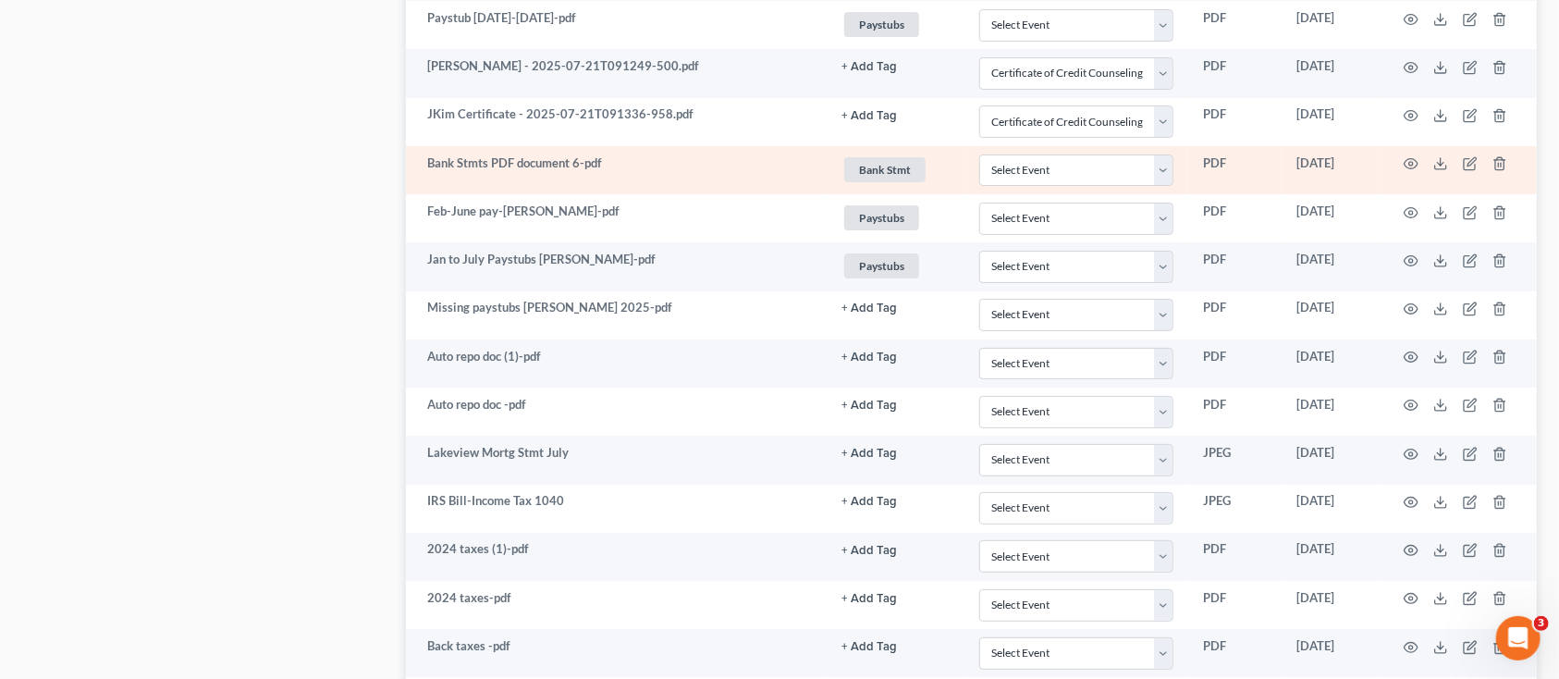
scroll to position [3895, 0]
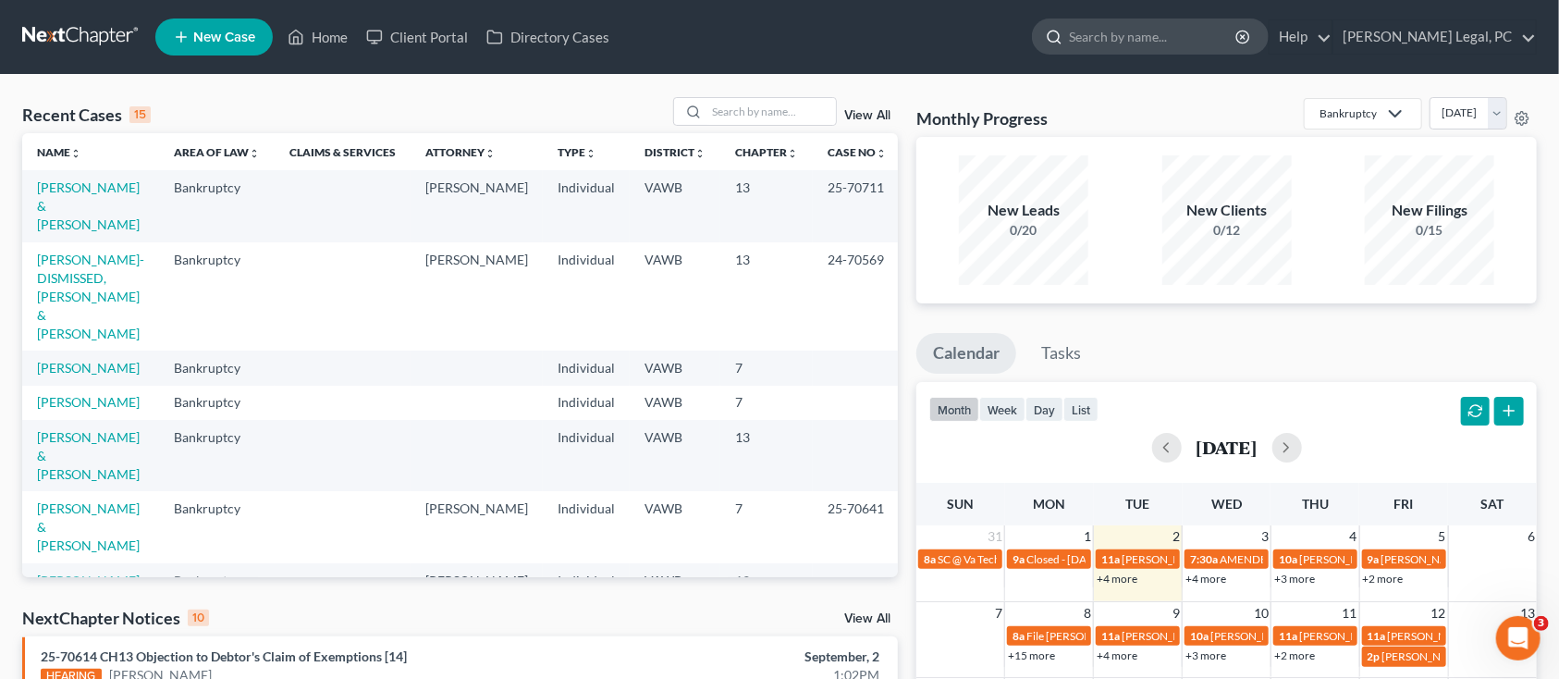
click at [1205, 44] on input "search" at bounding box center [1153, 36] width 169 height 34
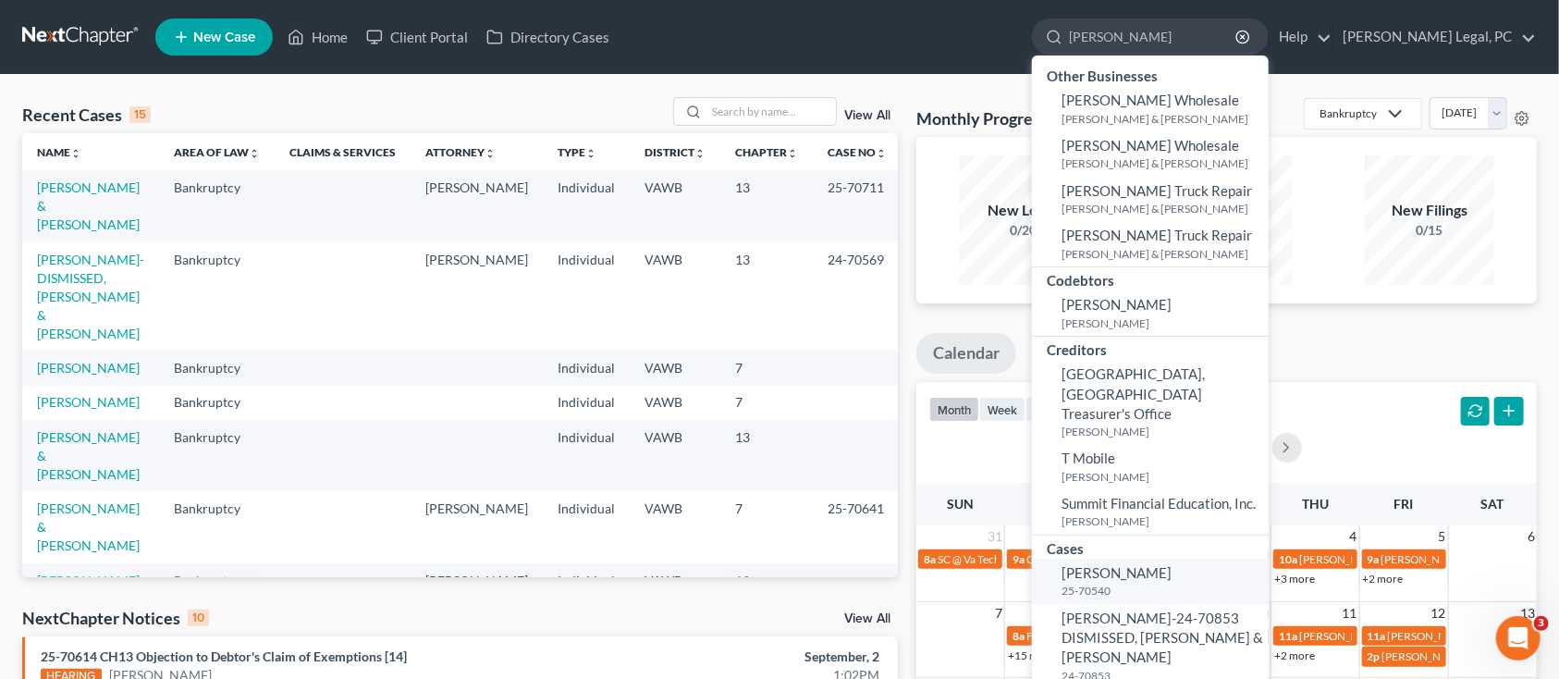
type input "sheally"
click at [1160, 564] on span "[PERSON_NAME]" at bounding box center [1117, 572] width 110 height 17
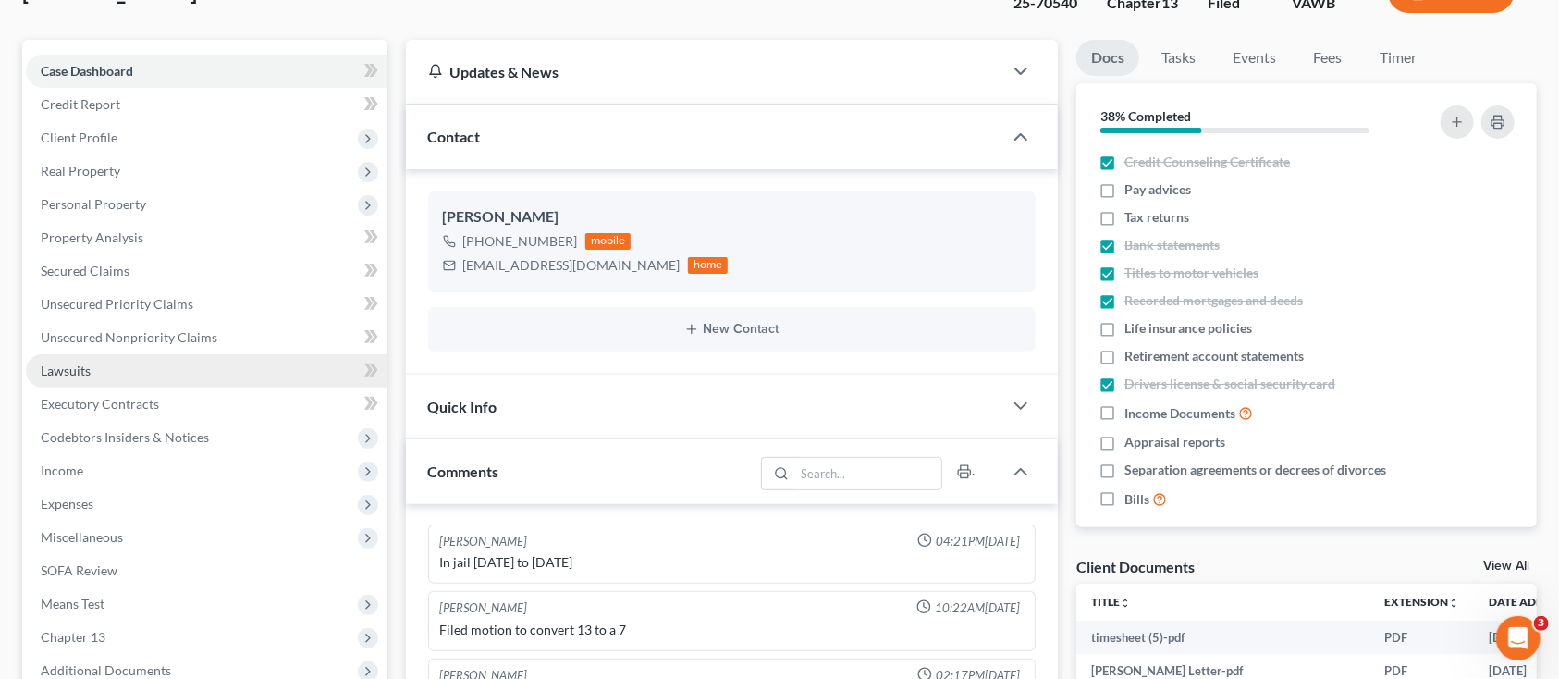
scroll to position [370, 0]
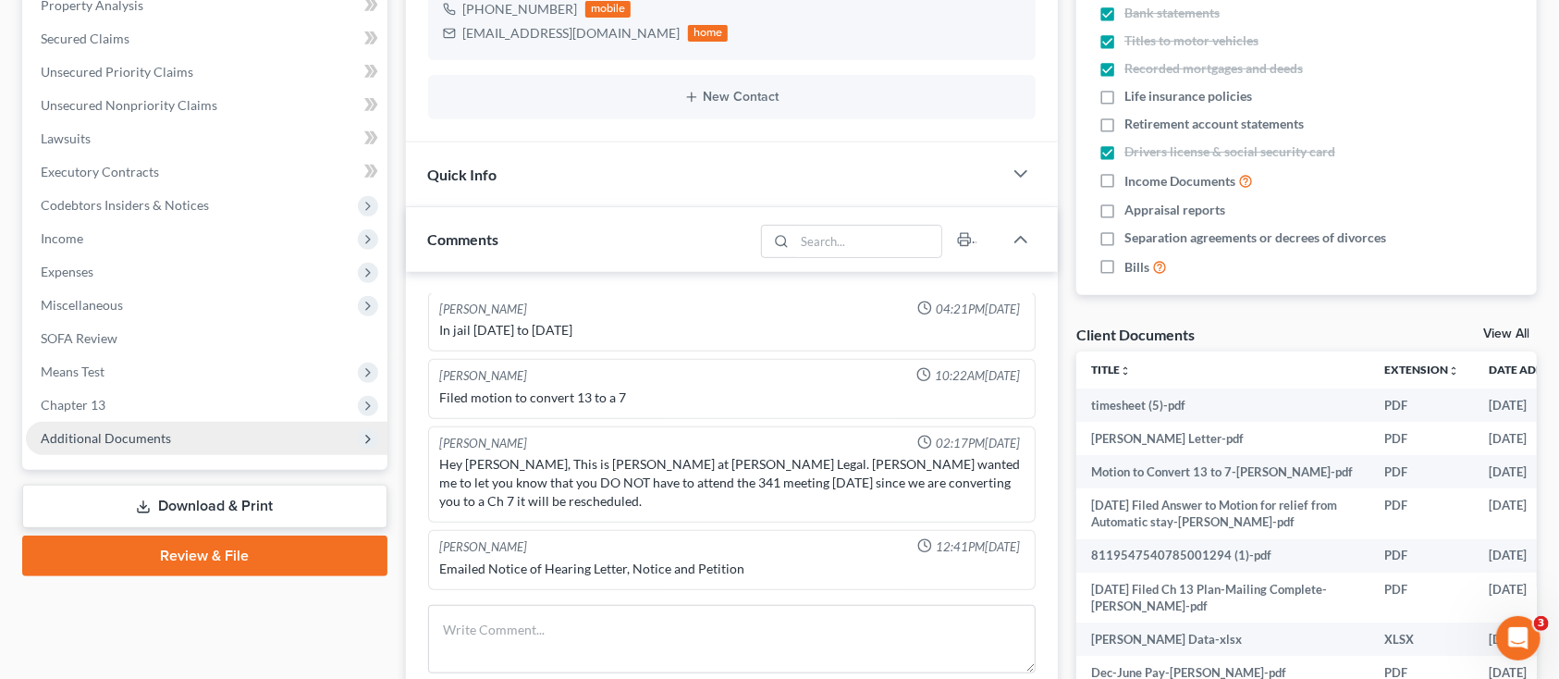
click at [176, 435] on span "Additional Documents" at bounding box center [207, 438] width 362 height 33
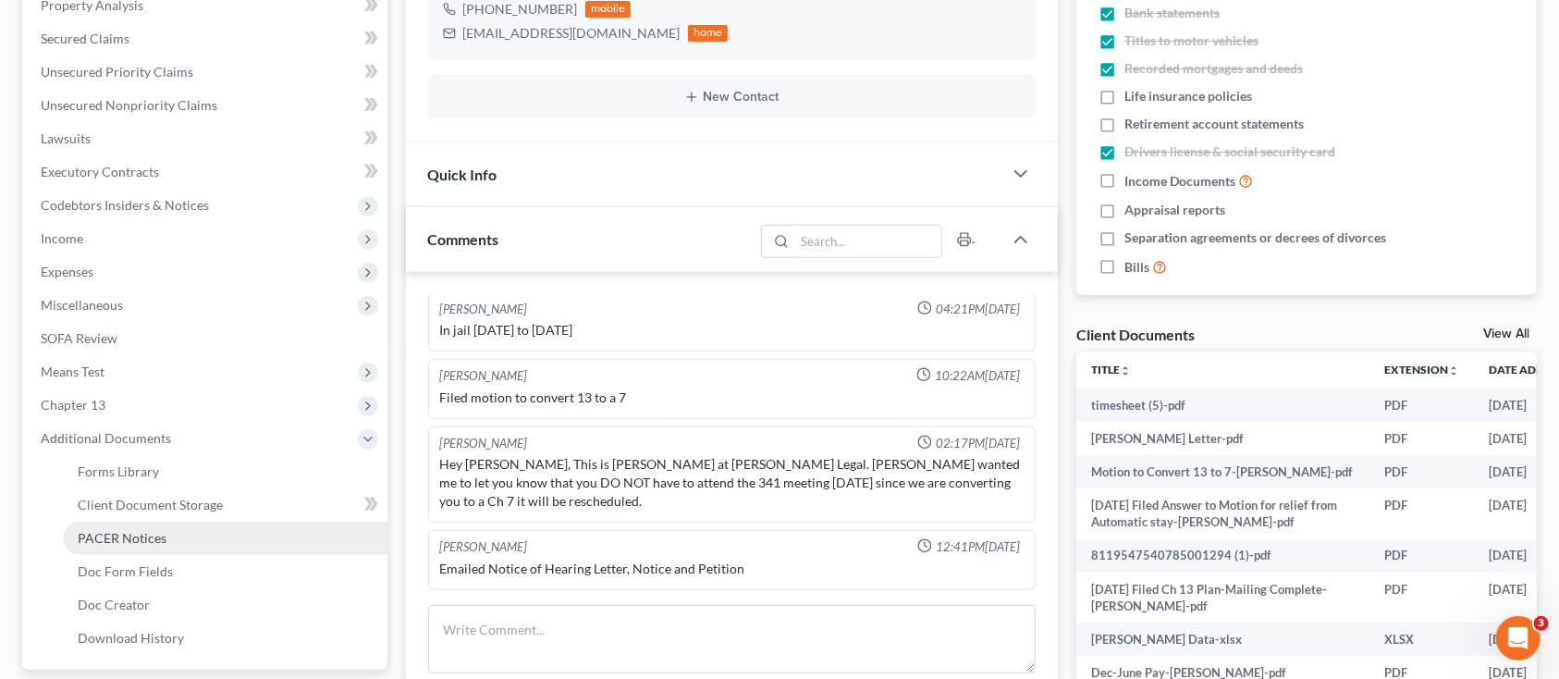
click at [139, 539] on span "PACER Notices" at bounding box center [122, 538] width 89 height 16
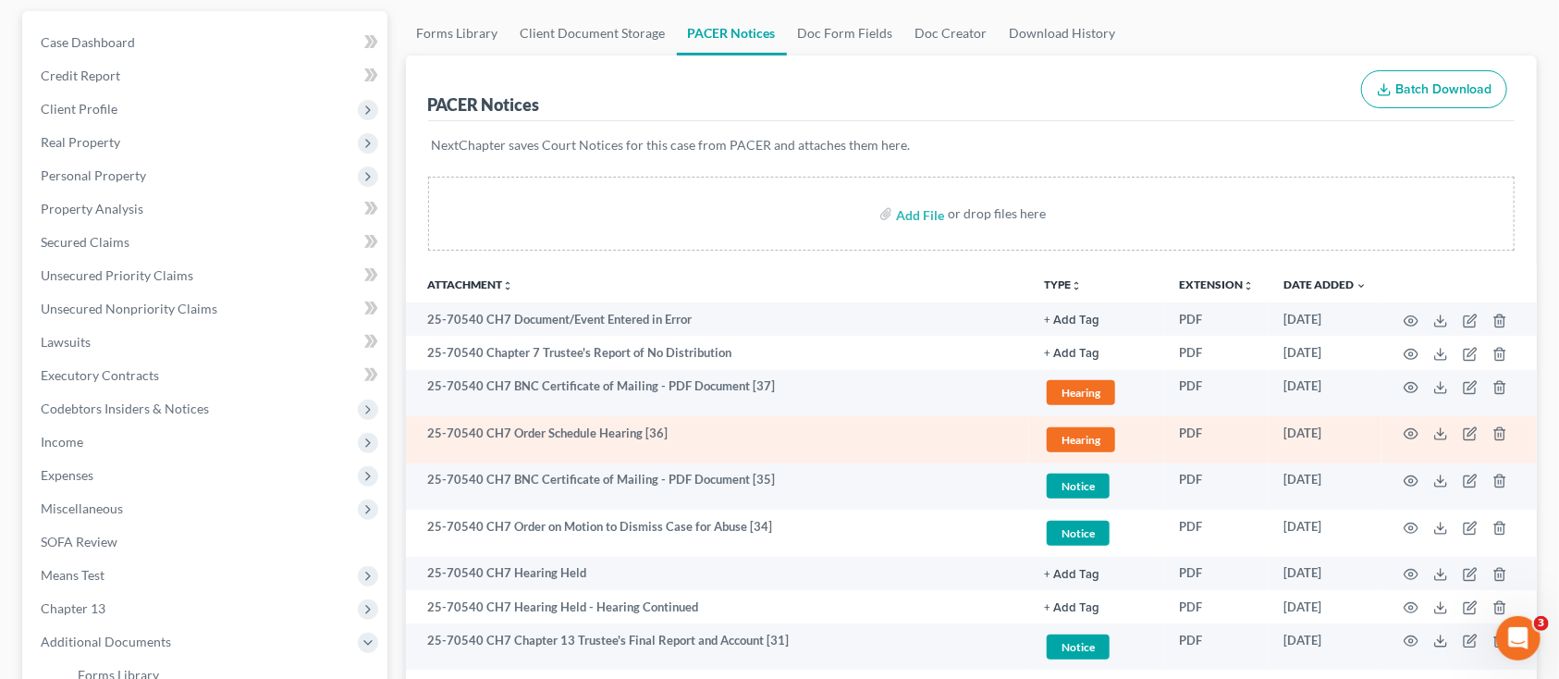
scroll to position [123, 0]
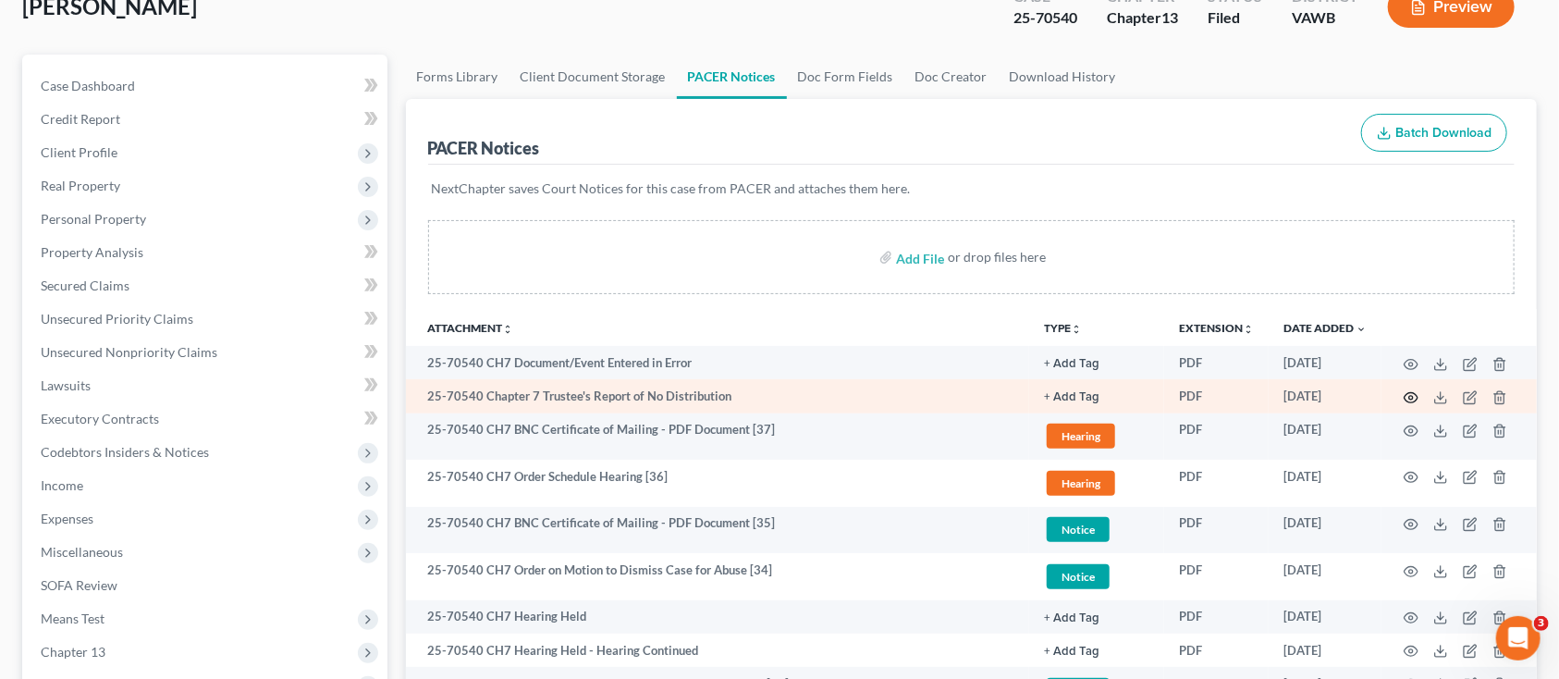
click at [1418, 395] on icon "button" at bounding box center [1412, 397] width 14 height 10
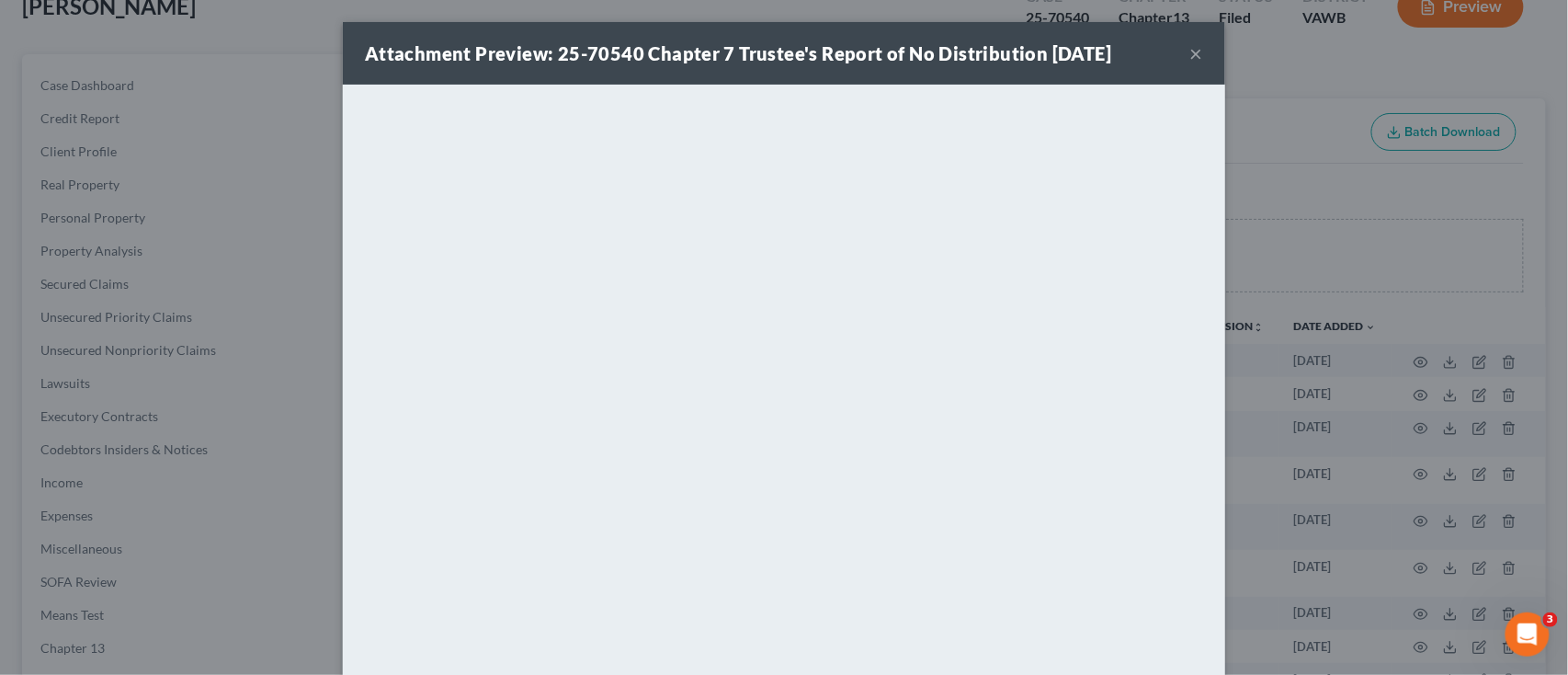
click at [1190, 51] on button "×" at bounding box center [1195, 54] width 13 height 22
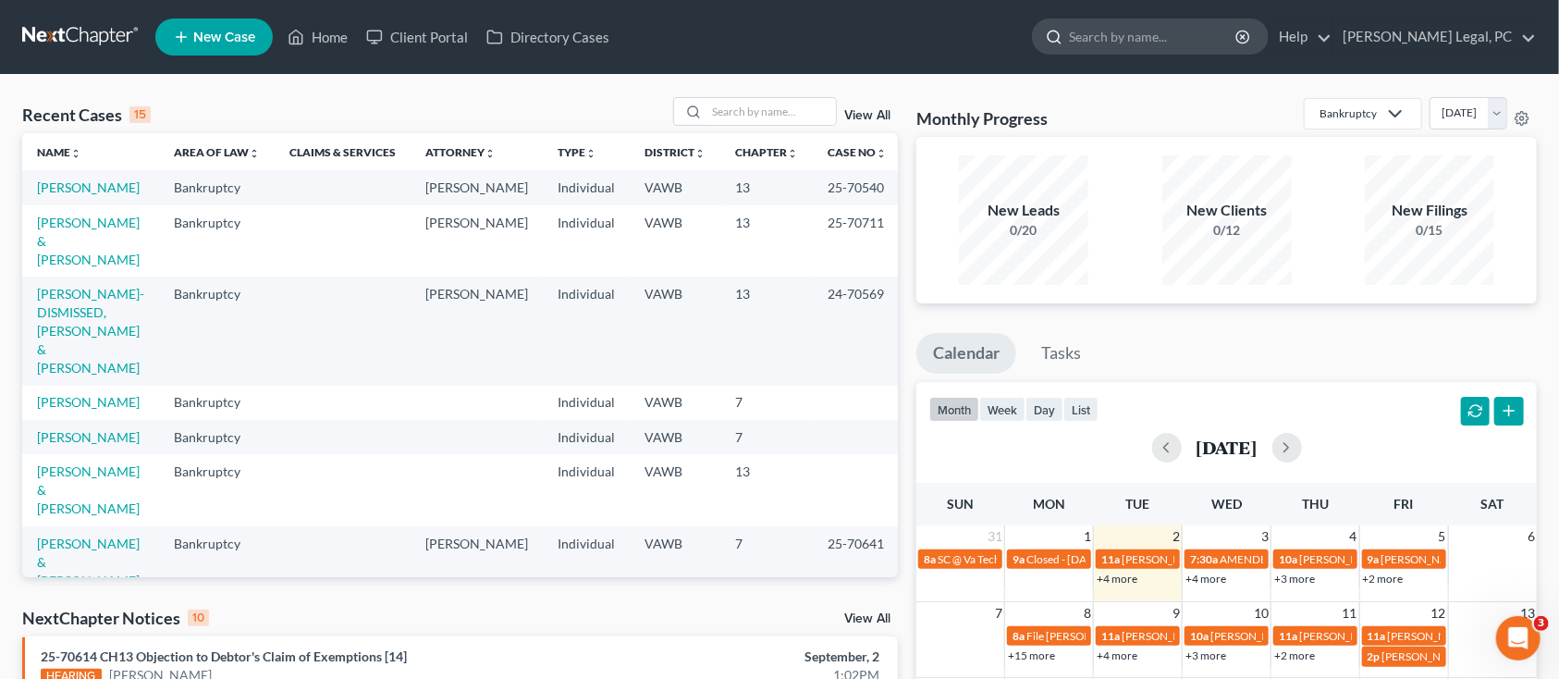
click at [1187, 29] on input "search" at bounding box center [1153, 36] width 169 height 34
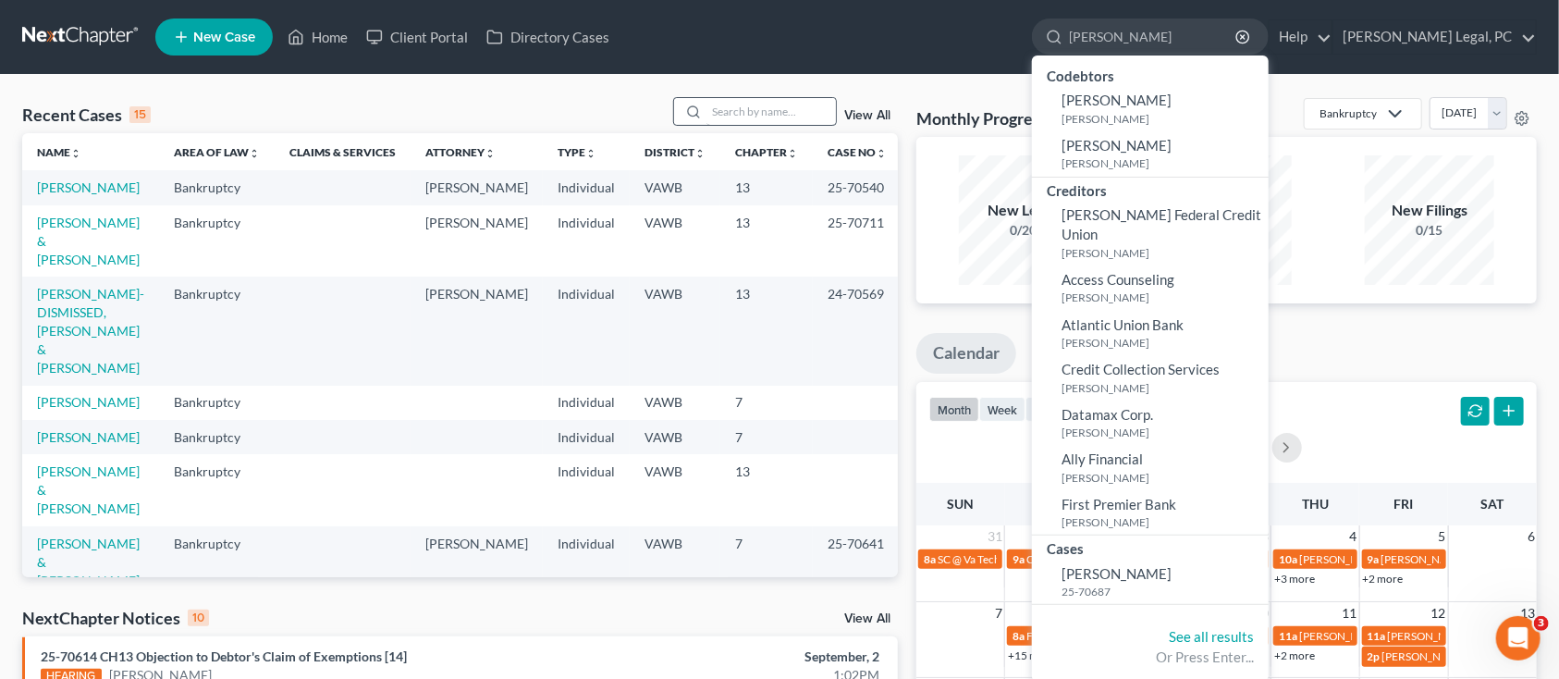
type input "[PERSON_NAME]"
click at [815, 102] on input "search" at bounding box center [770, 111] width 129 height 27
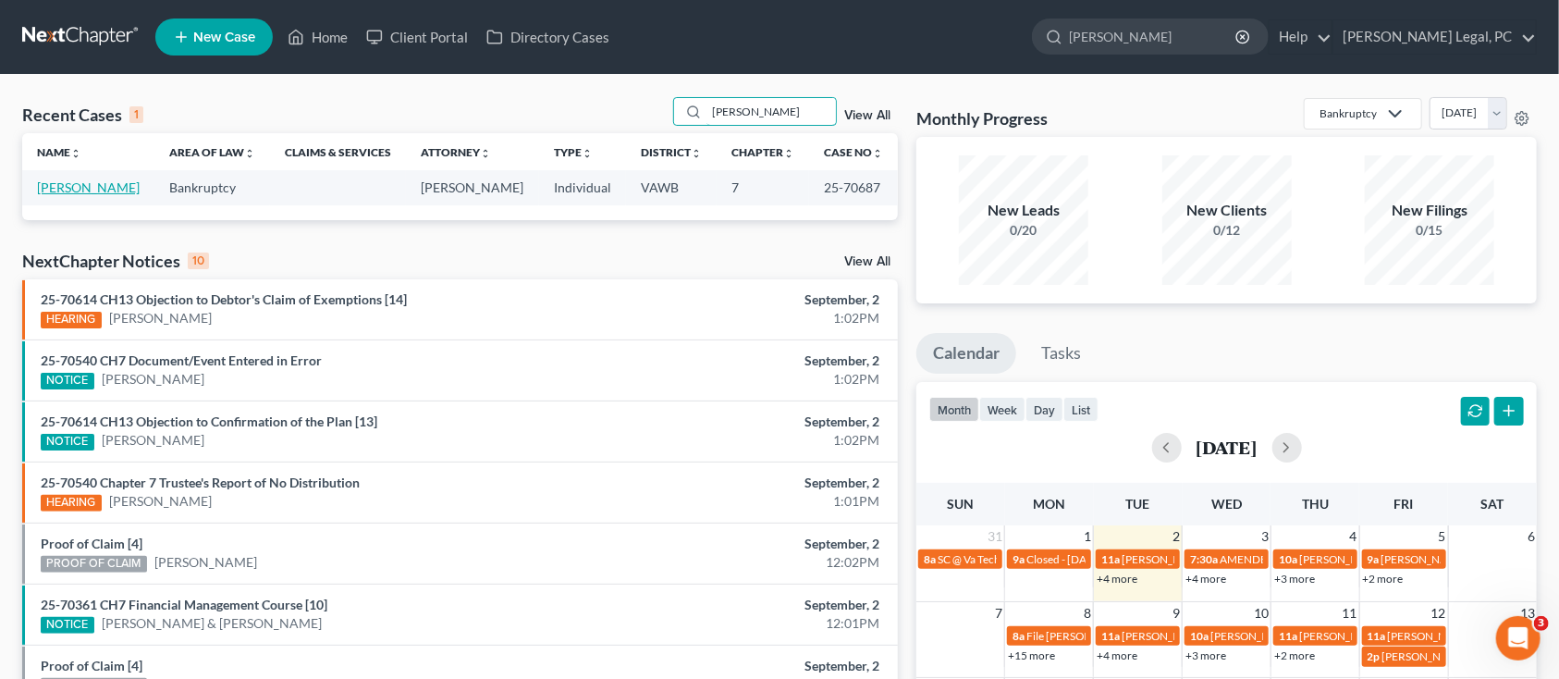
type input "[PERSON_NAME]"
click at [75, 187] on link "[PERSON_NAME]" at bounding box center [88, 187] width 103 height 16
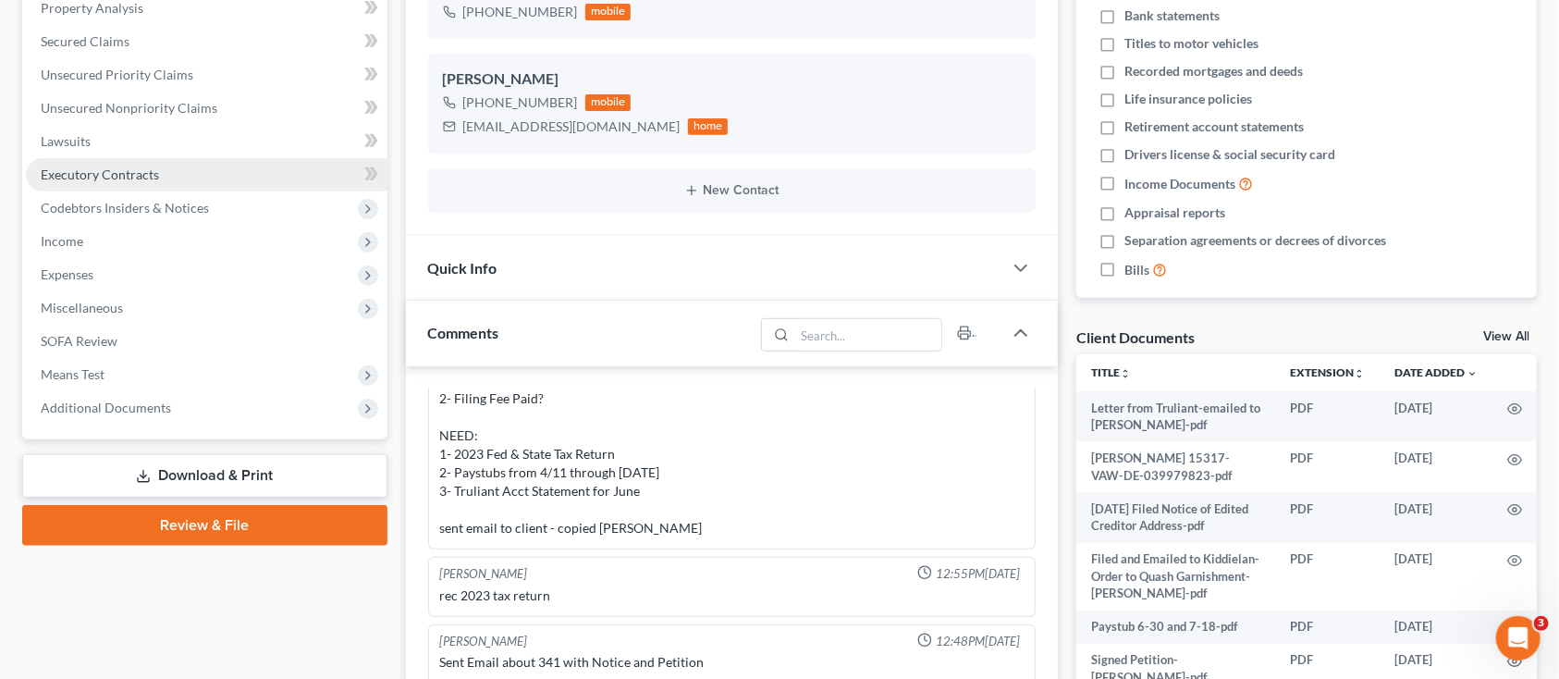
scroll to position [370, 0]
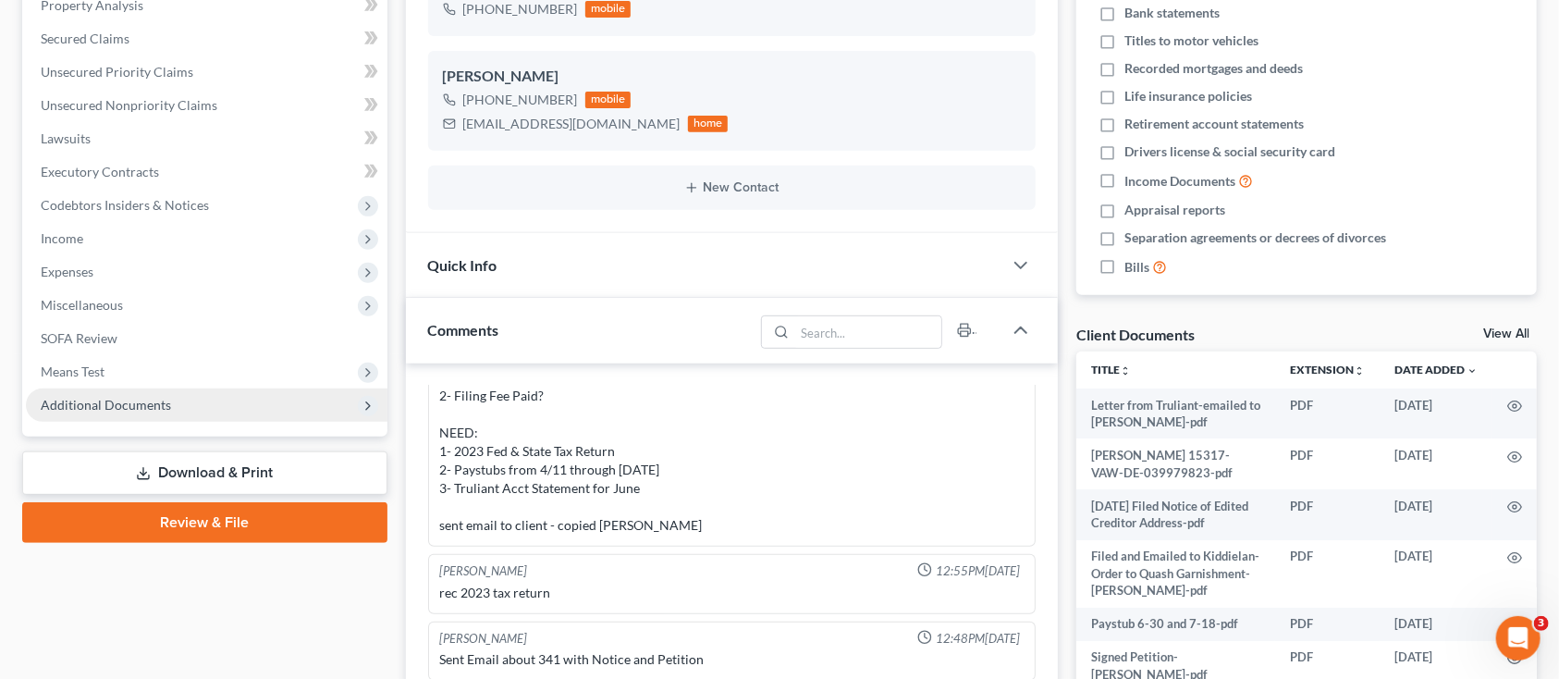
click at [146, 403] on span "Additional Documents" at bounding box center [106, 405] width 130 height 16
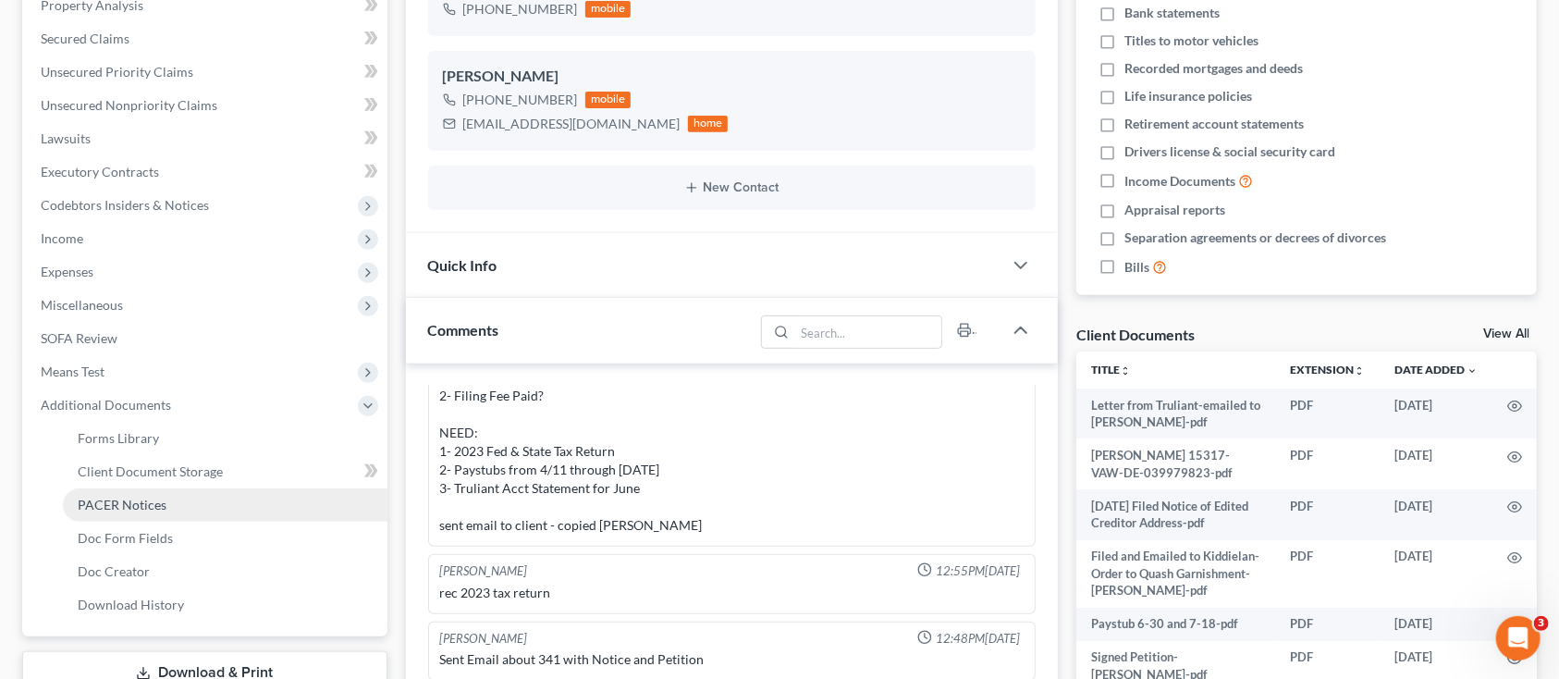
click at [155, 510] on span "PACER Notices" at bounding box center [122, 505] width 89 height 16
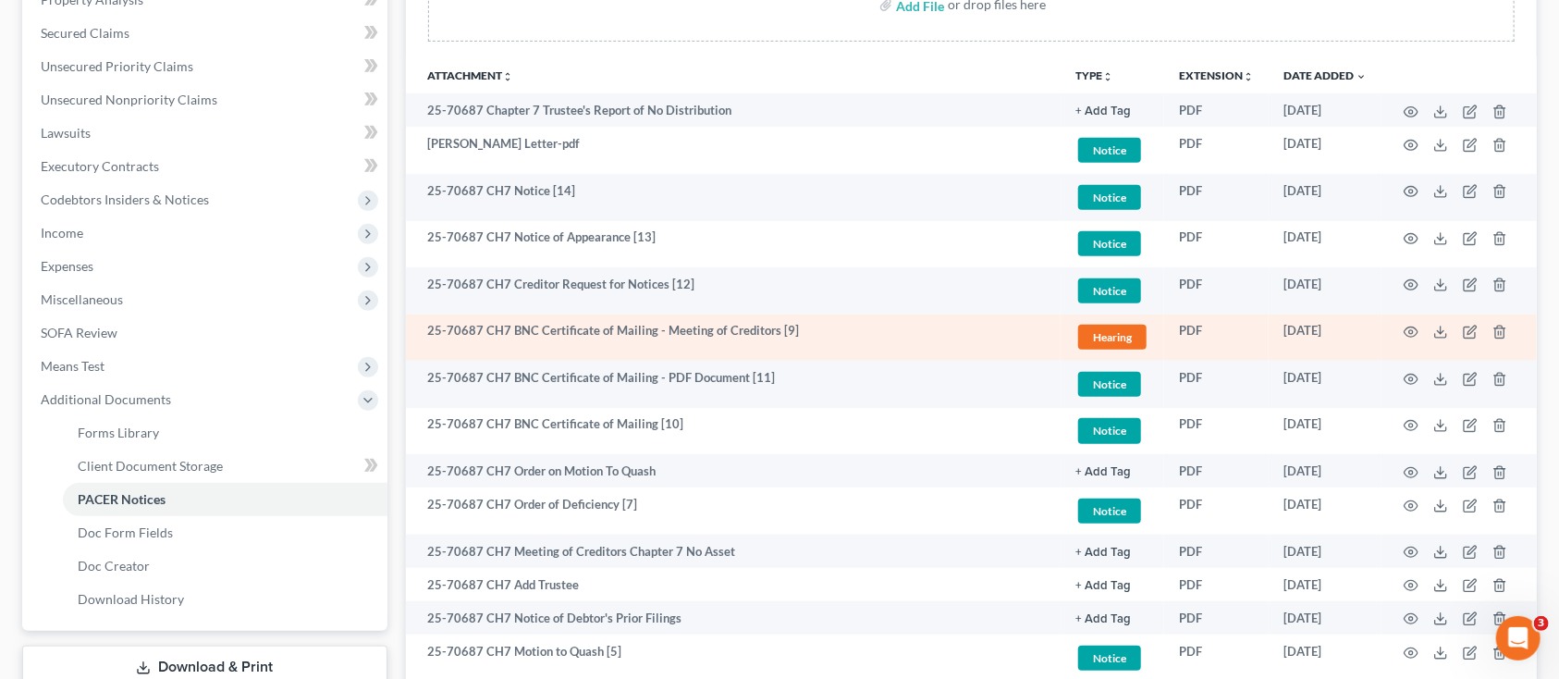
scroll to position [276, 0]
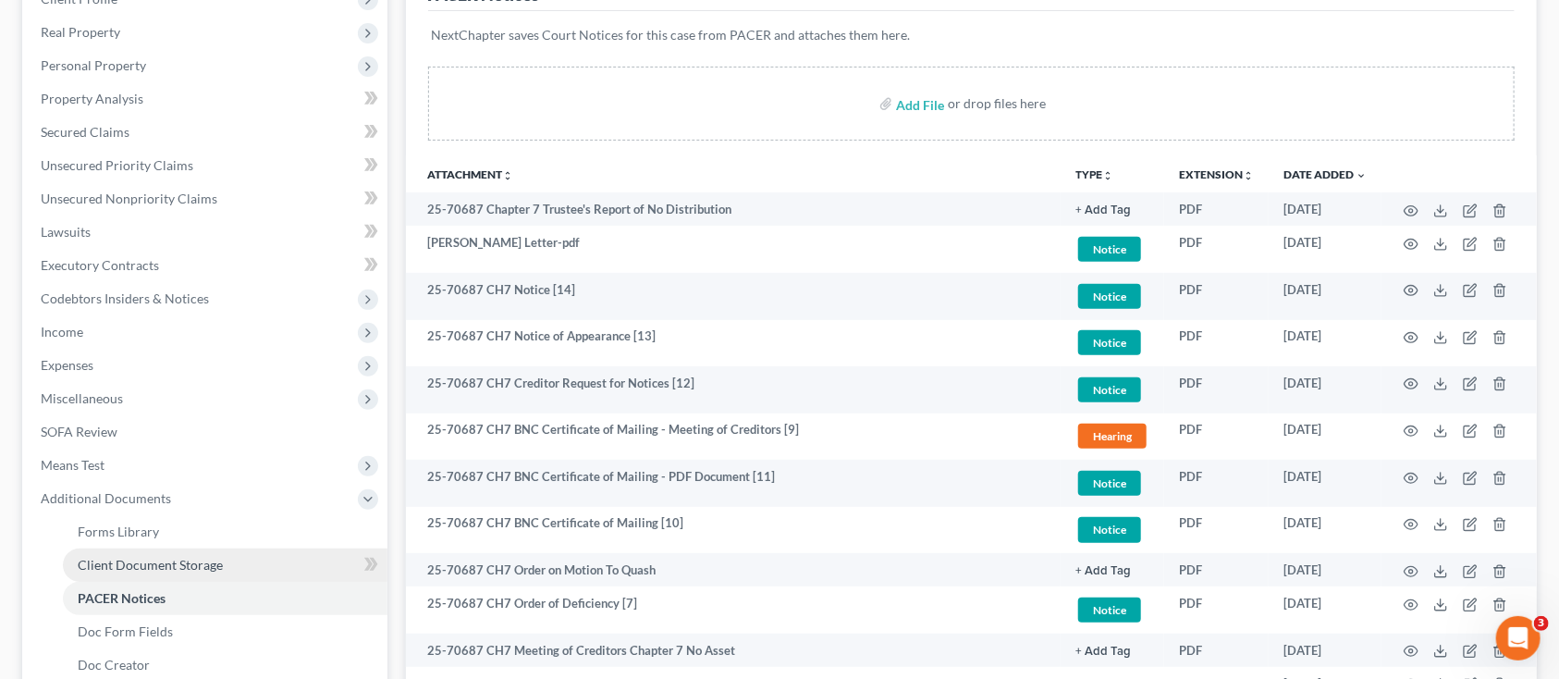
click at [137, 566] on span "Client Document Storage" at bounding box center [150, 565] width 145 height 16
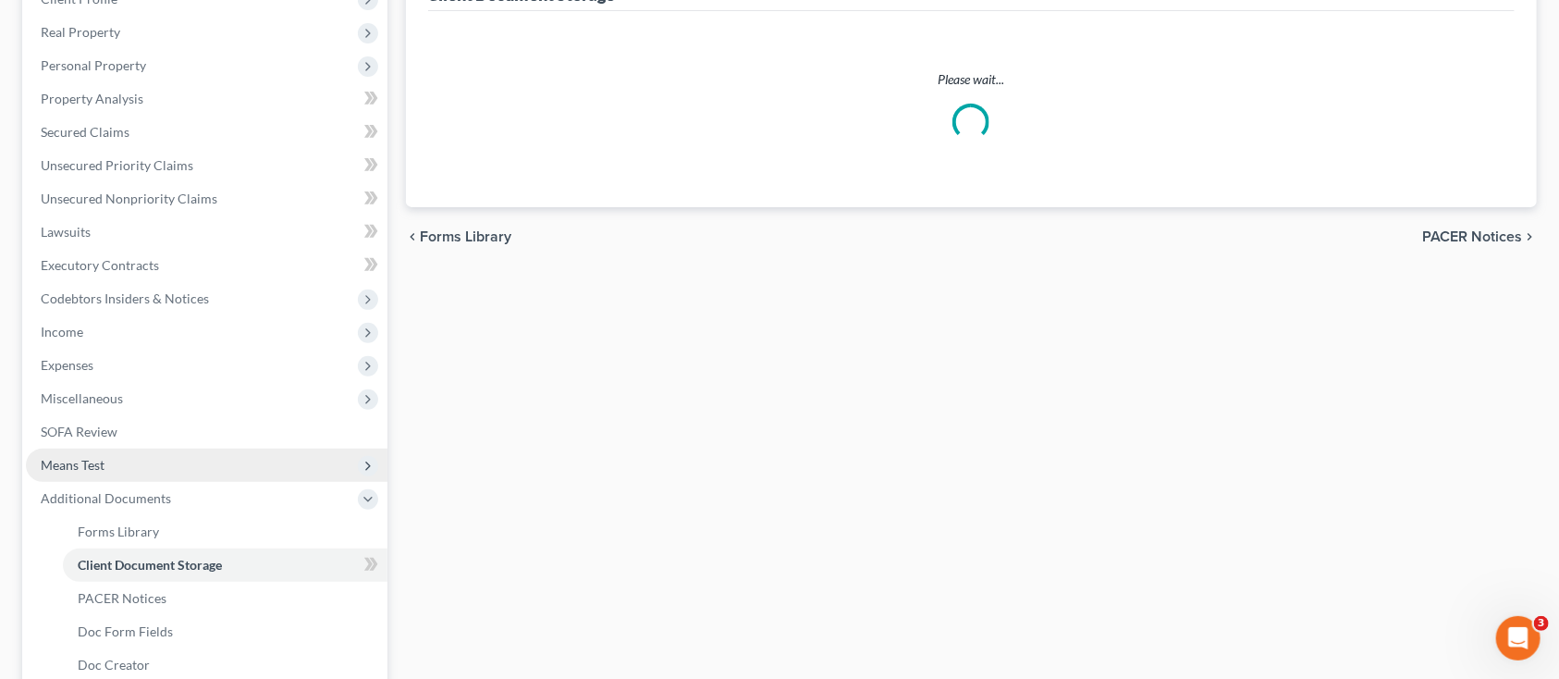
scroll to position [60, 0]
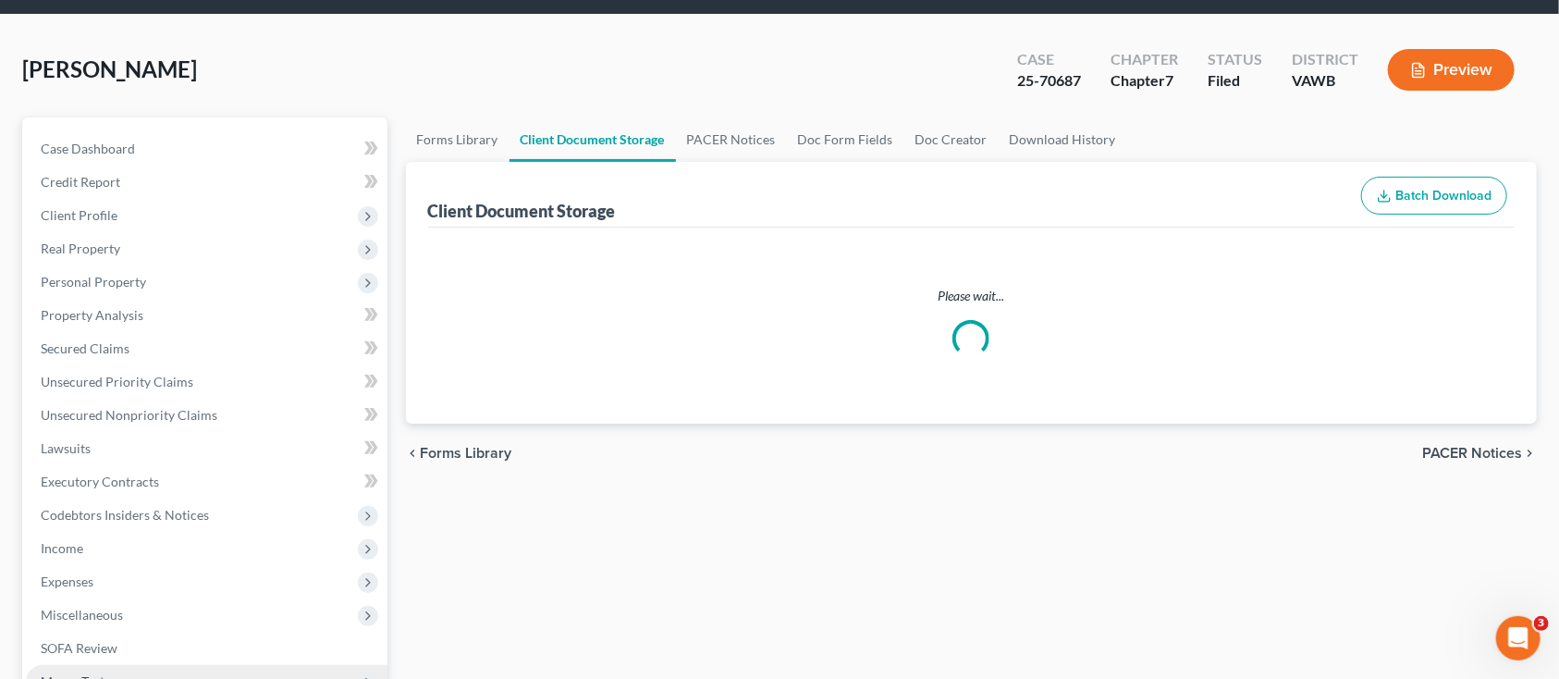
select select "0"
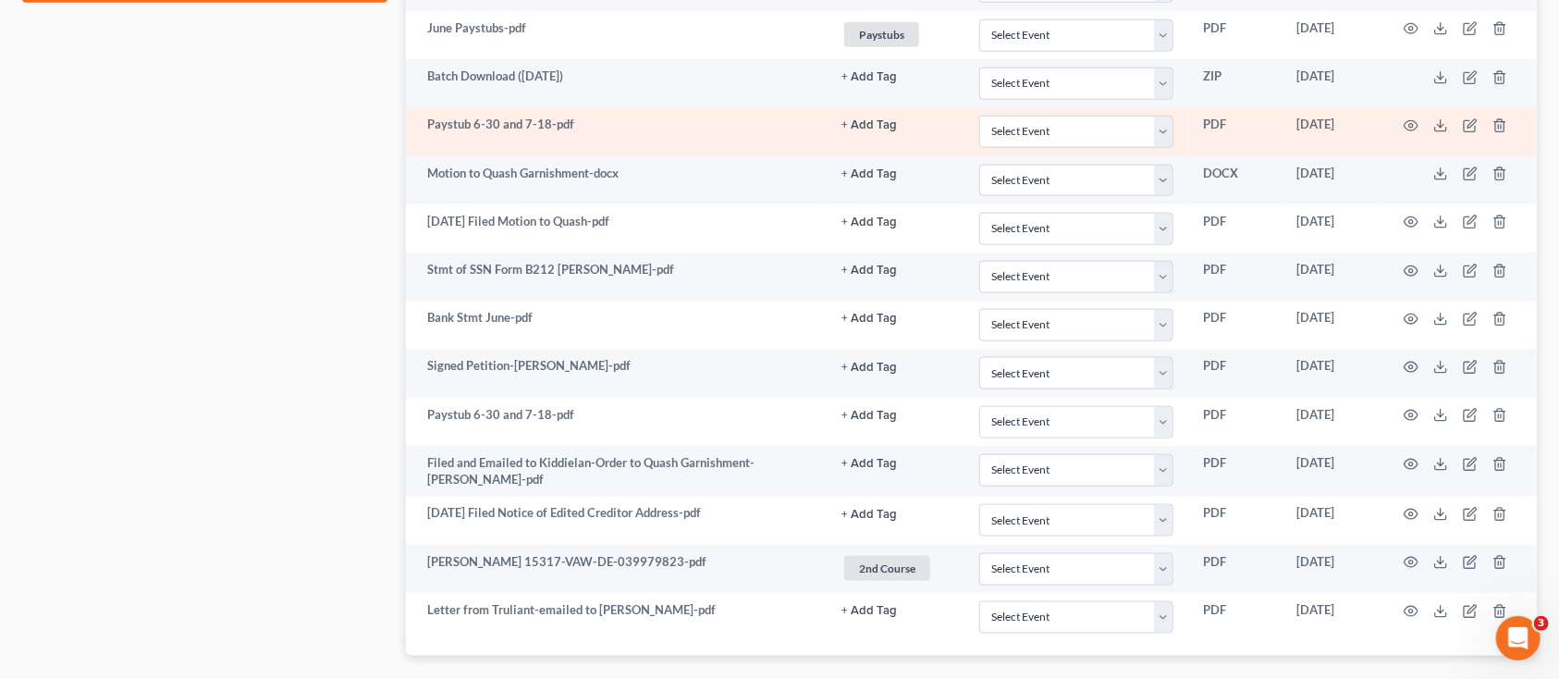
scroll to position [1218, 0]
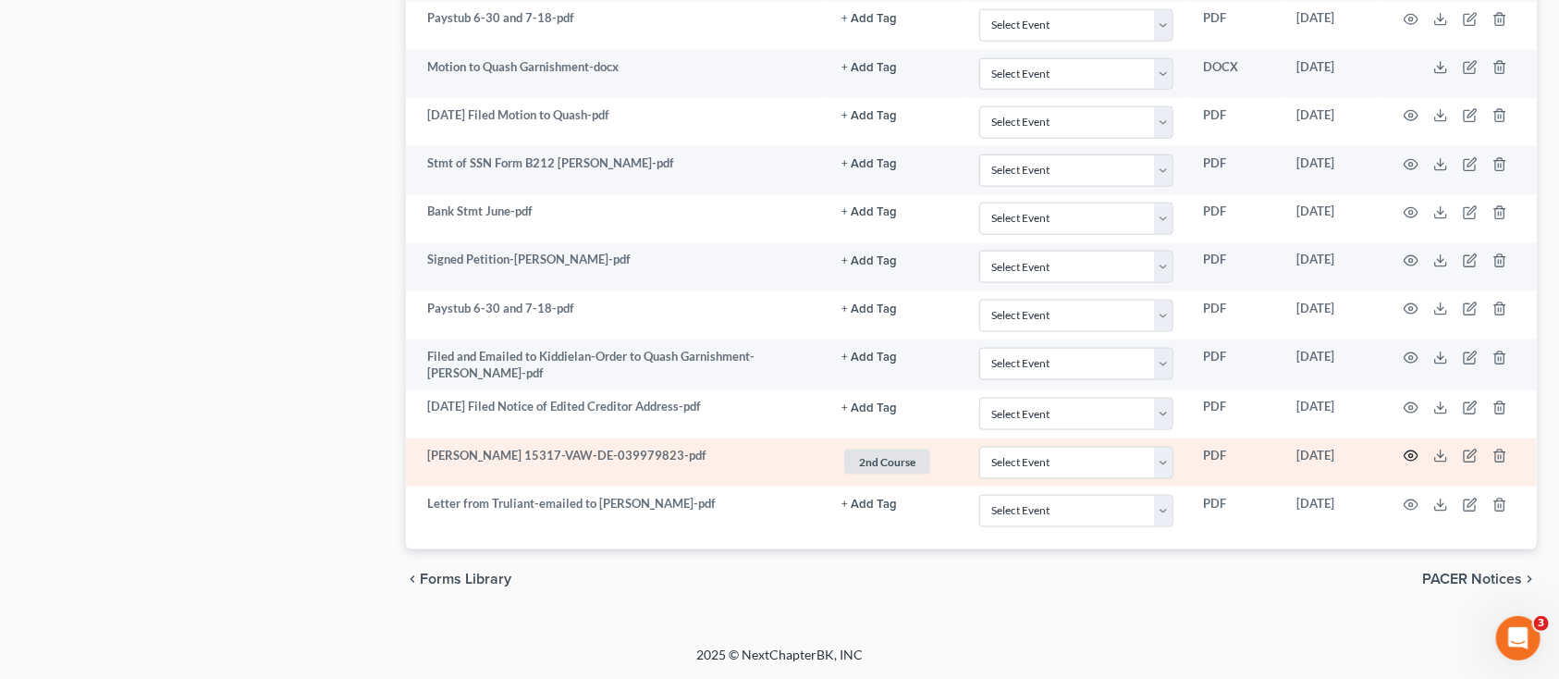
click at [1407, 455] on icon "button" at bounding box center [1411, 455] width 15 height 15
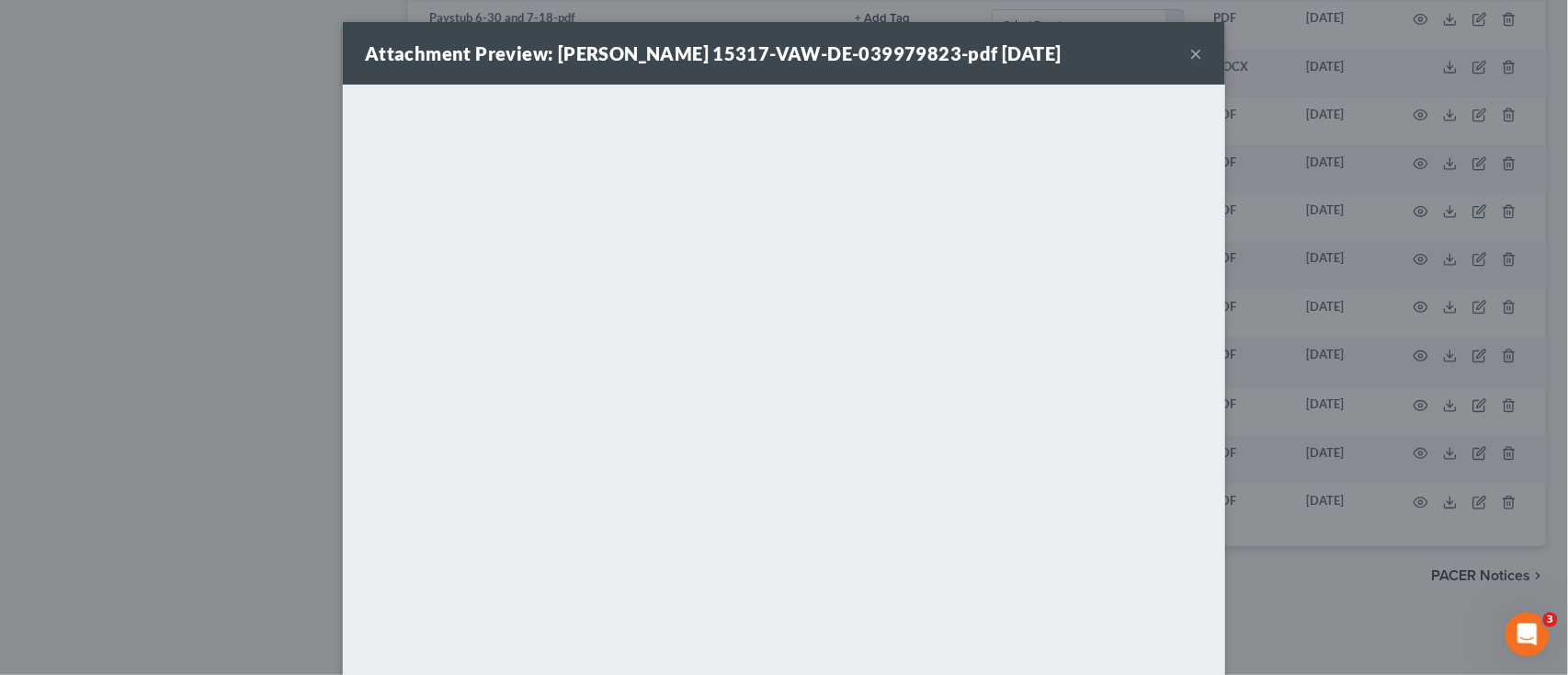
click at [1189, 51] on button "×" at bounding box center [1195, 54] width 13 height 22
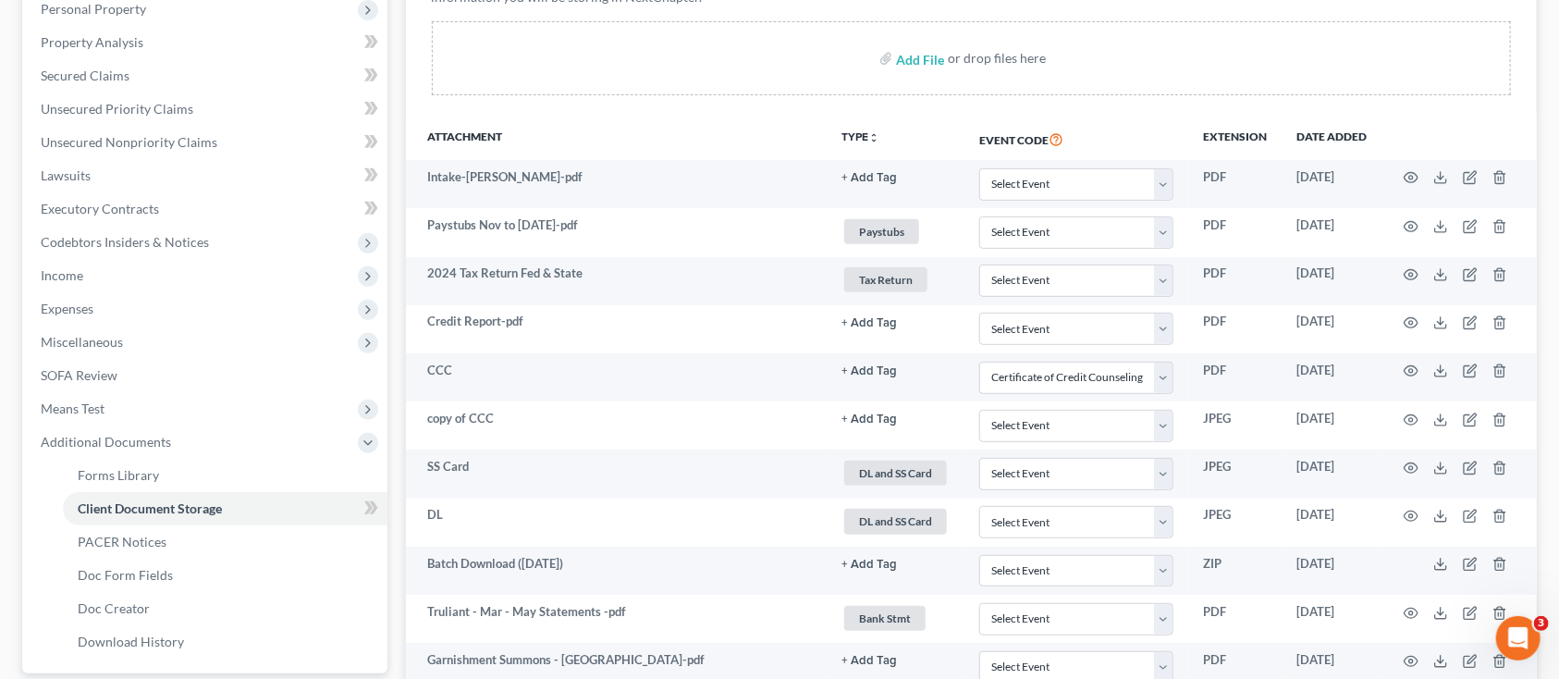
scroll to position [478, 0]
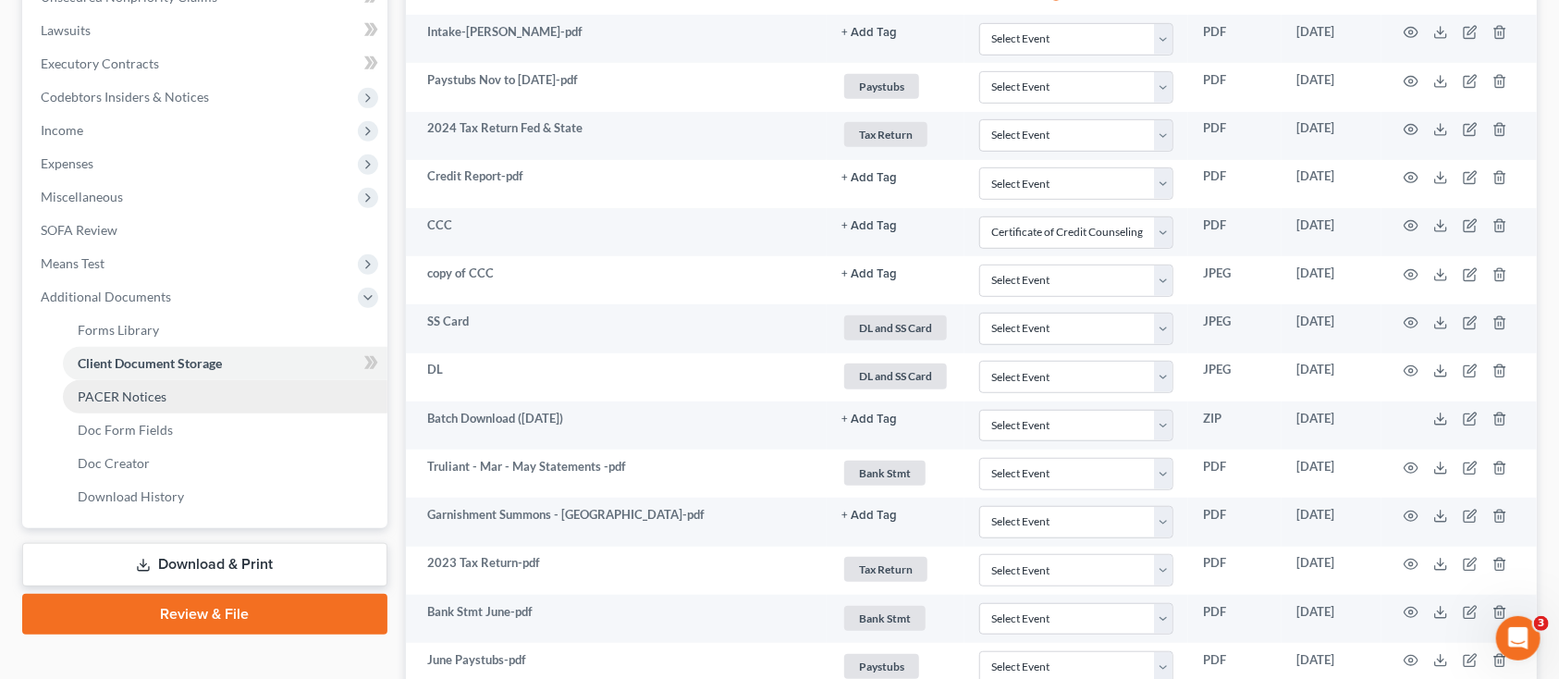
click at [123, 394] on span "PACER Notices" at bounding box center [122, 396] width 89 height 16
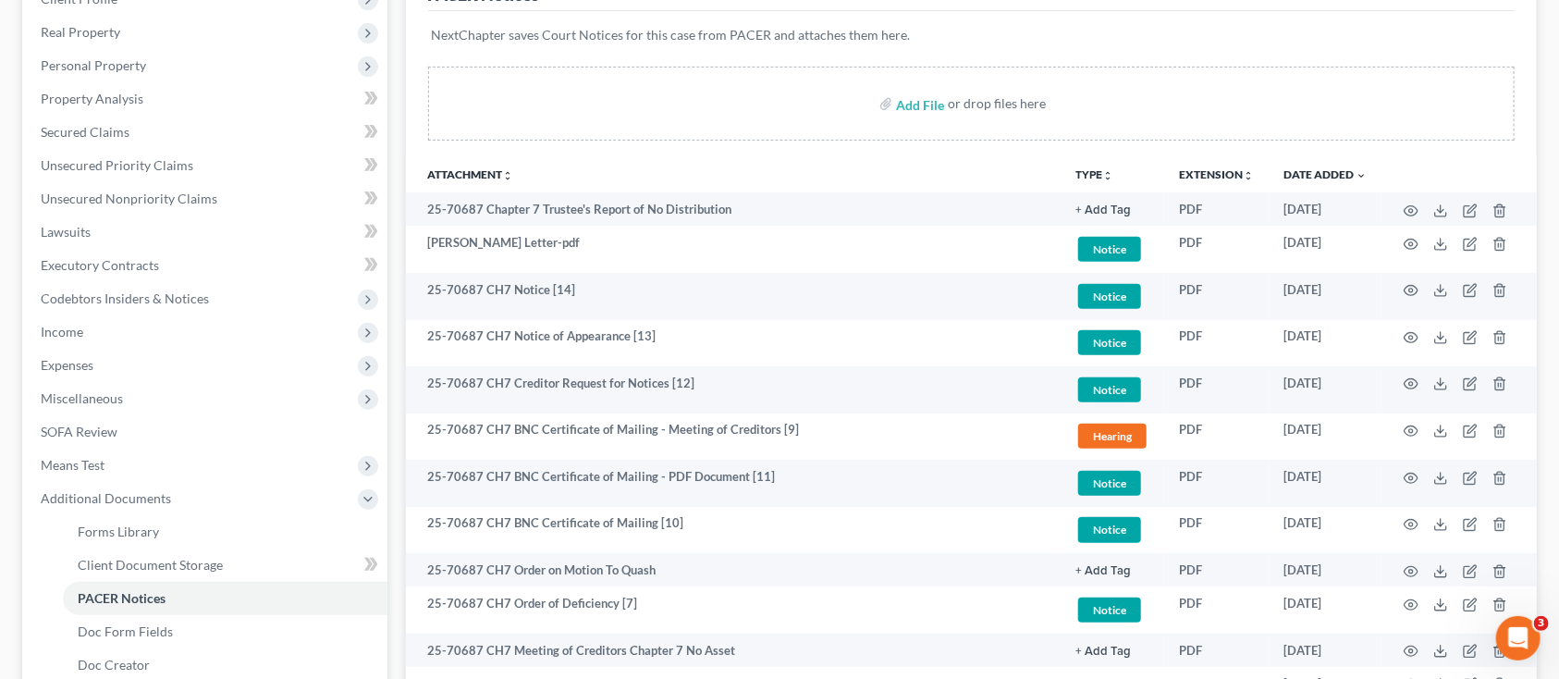
scroll to position [153, 0]
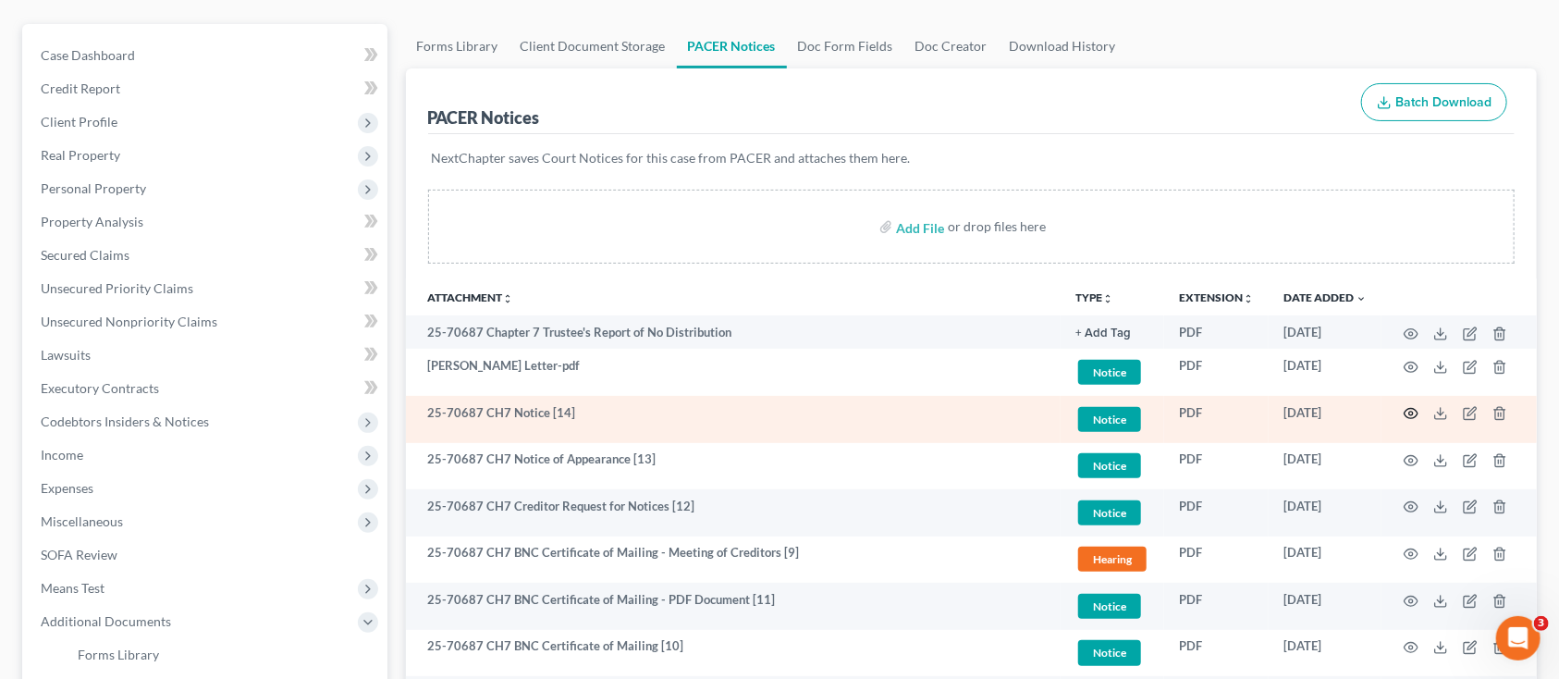
click at [1414, 409] on icon "button" at bounding box center [1412, 414] width 14 height 10
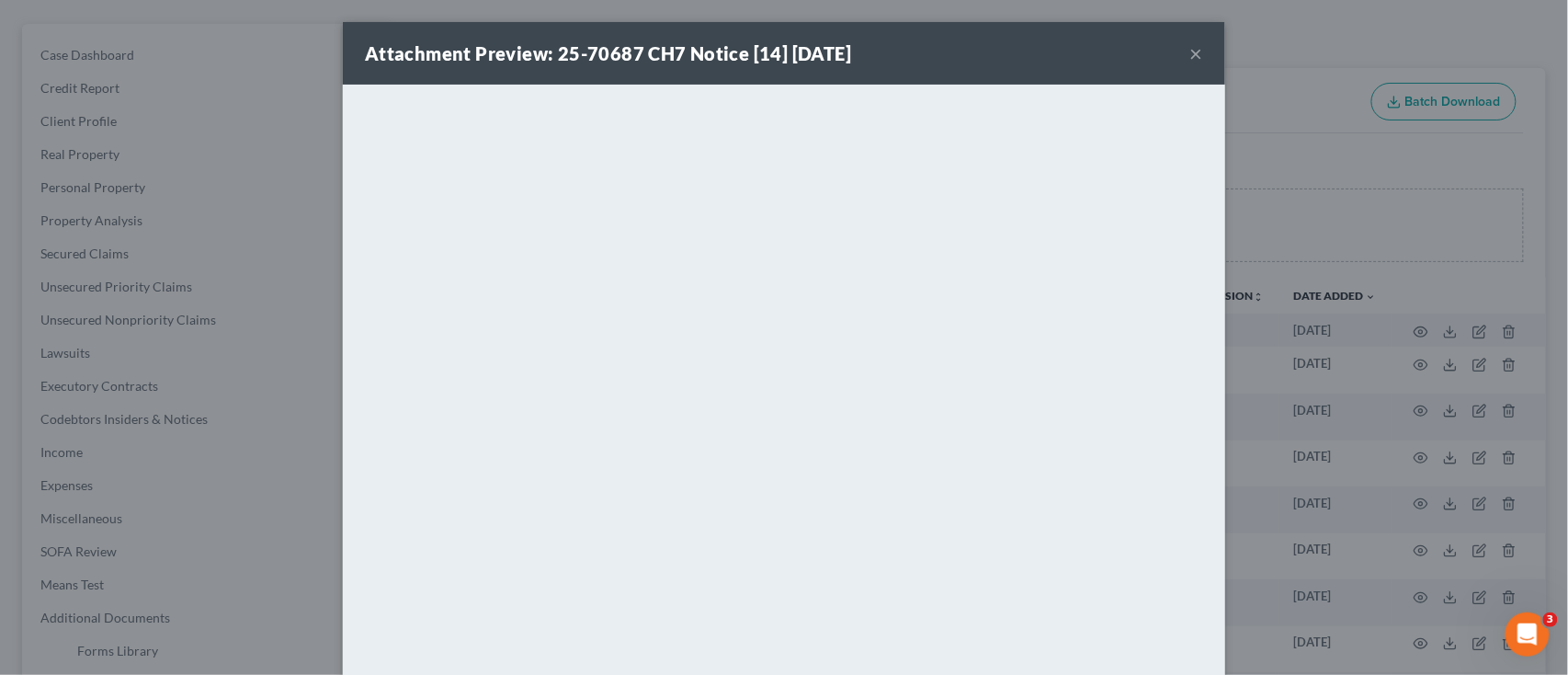
click at [1189, 46] on button "×" at bounding box center [1195, 54] width 13 height 22
